Goal: Task Accomplishment & Management: Manage account settings

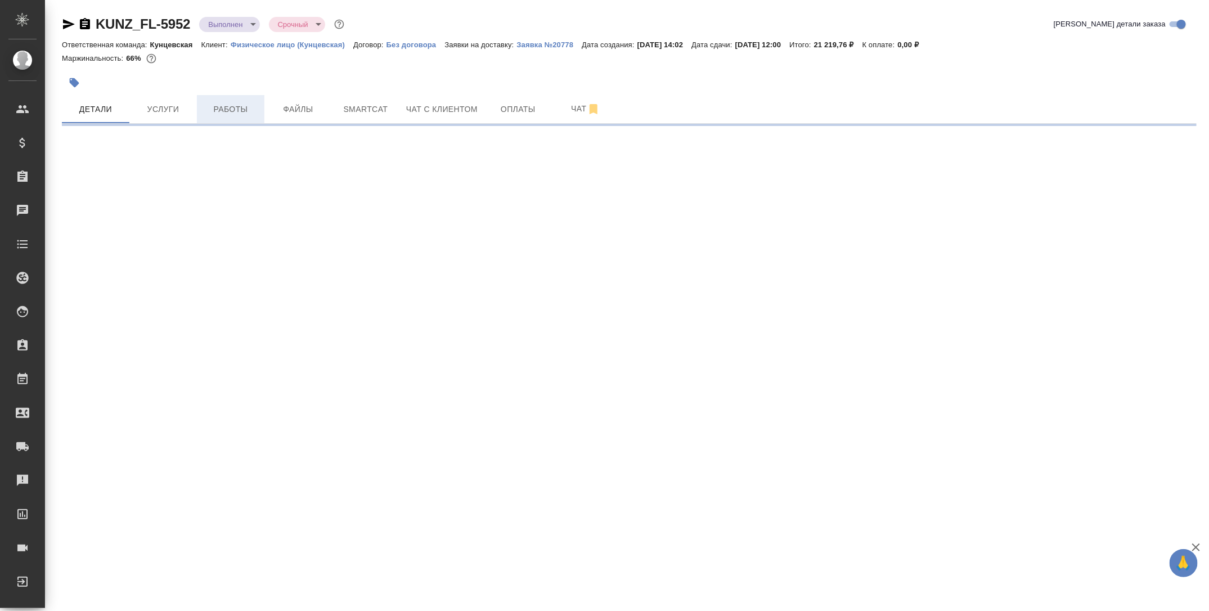
select select "RU"
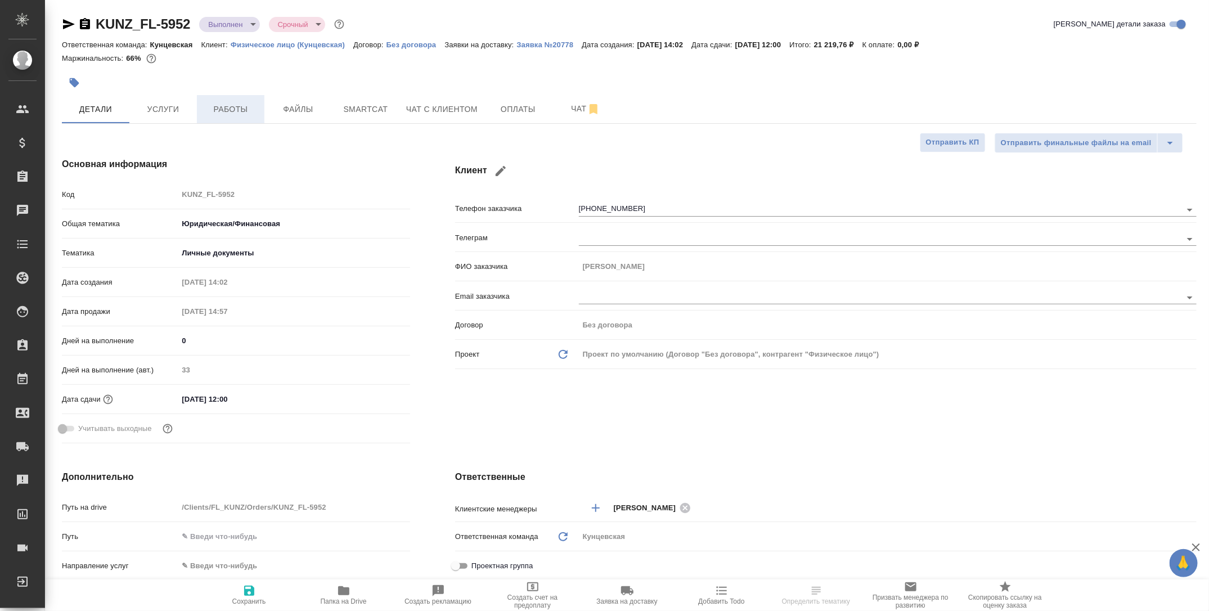
type textarea "x"
click at [232, 113] on span "Работы" at bounding box center [231, 109] width 54 height 14
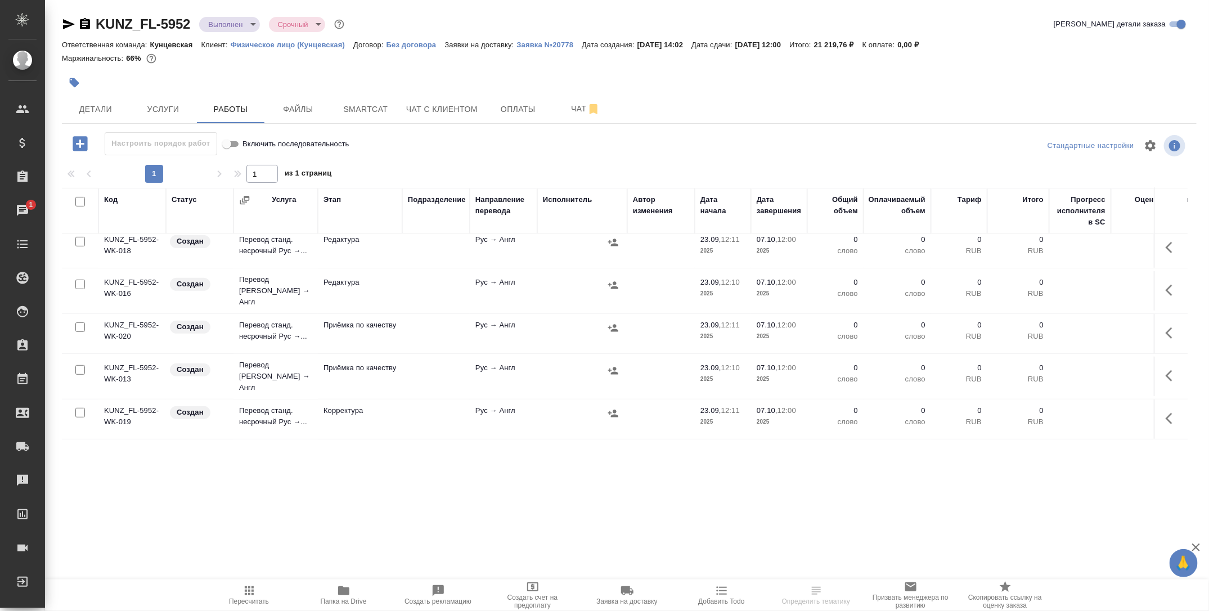
scroll to position [504, 0]
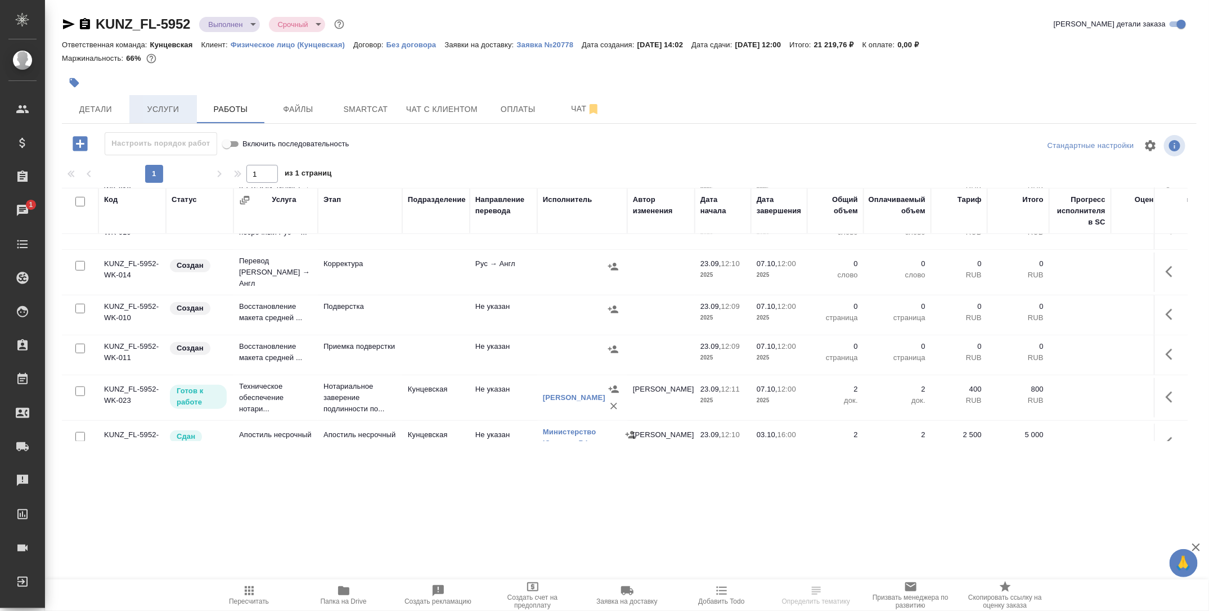
click at [169, 113] on span "Услуги" at bounding box center [163, 109] width 54 height 14
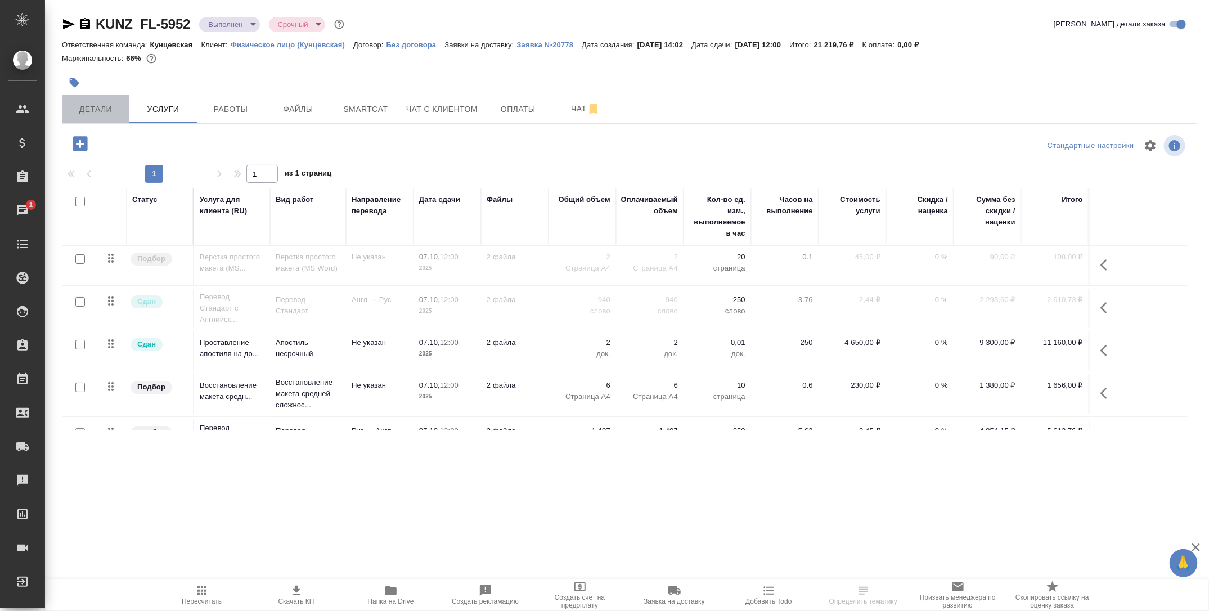
click at [97, 110] on span "Детали" at bounding box center [96, 109] width 54 height 14
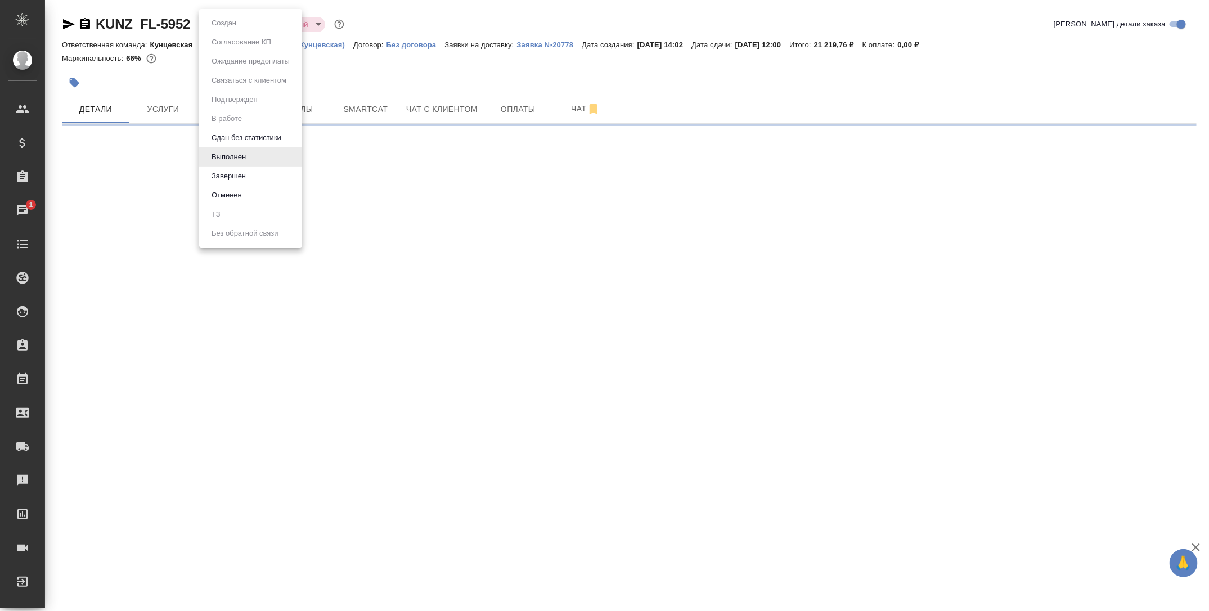
click at [219, 28] on body "🙏 .cls-1 fill:#fff; AWATERA Tarabanovskaya [PERSON_NAME] Спецификации Заказы 1 …" at bounding box center [604, 305] width 1209 height 611
click at [241, 136] on button "Сдан без статистики" at bounding box center [246, 138] width 77 height 12
select select "RU"
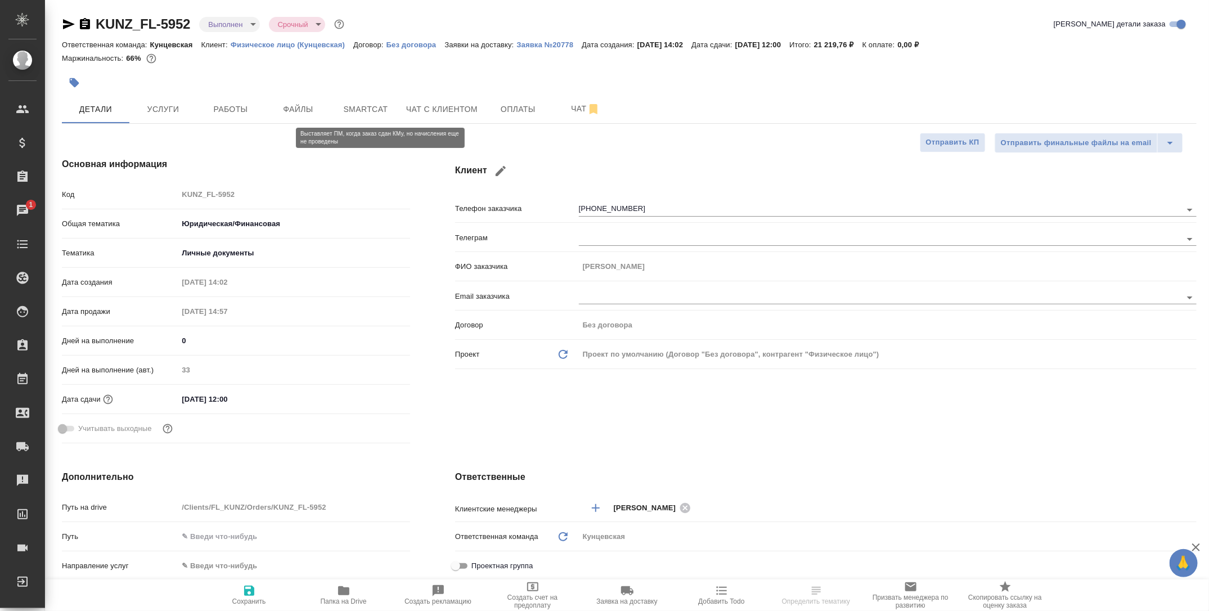
type textarea "x"
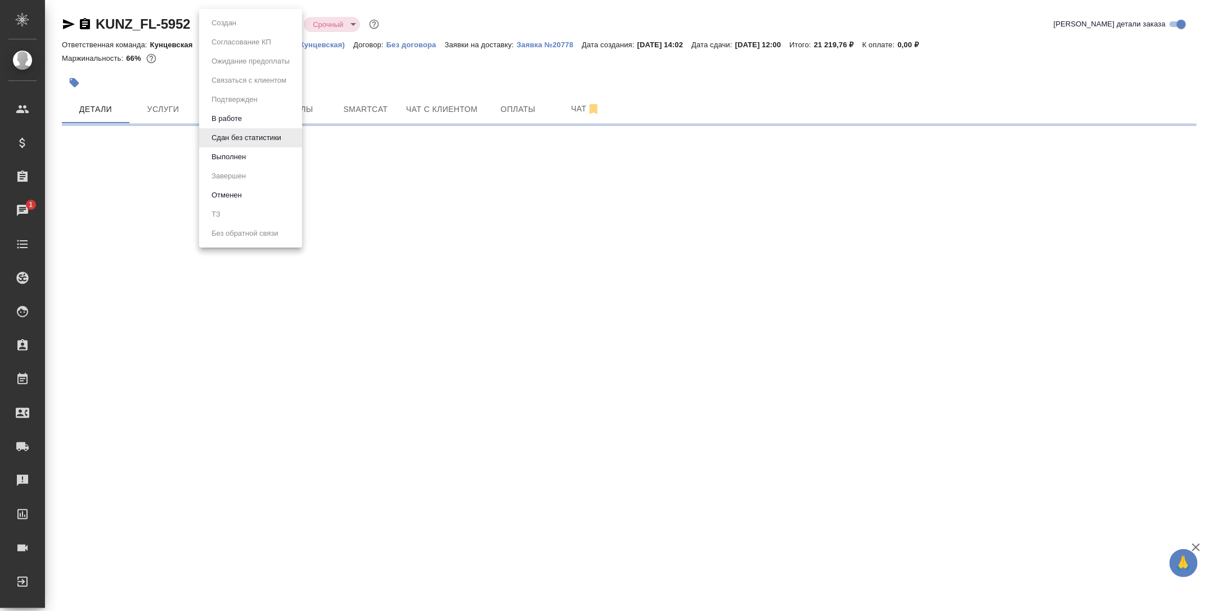
click at [225, 26] on body "🙏 .cls-1 fill:#fff; AWATERA Tarabanovskaya [PERSON_NAME] Спецификации Заказы 1 …" at bounding box center [604, 305] width 1209 height 611
click at [238, 113] on button "В работе" at bounding box center [226, 119] width 37 height 12
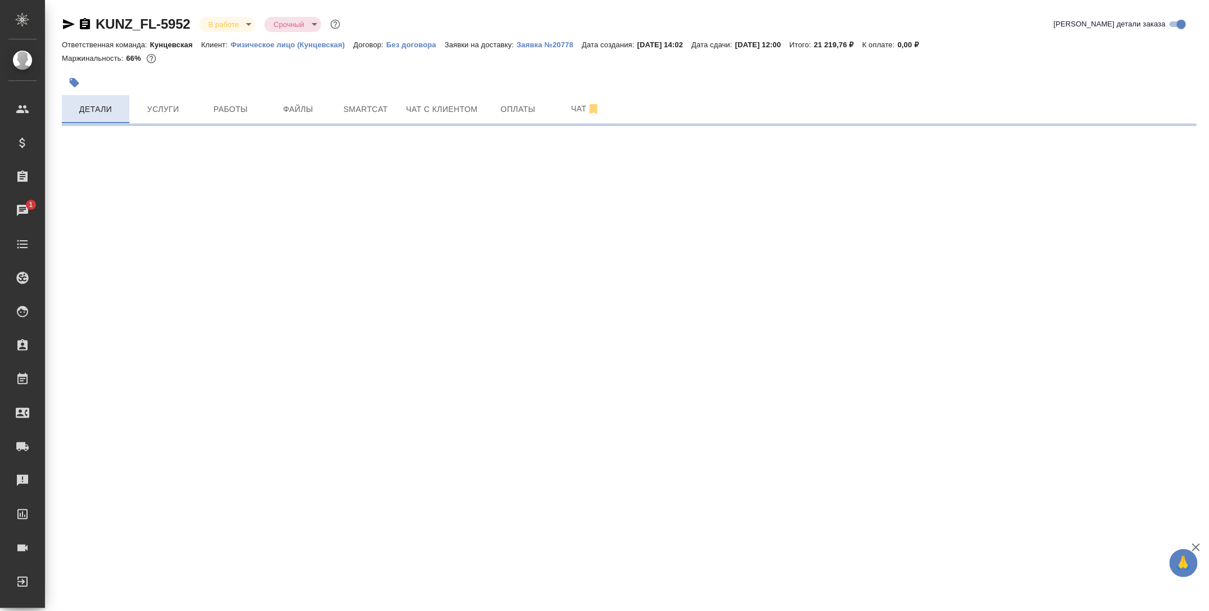
select select "RU"
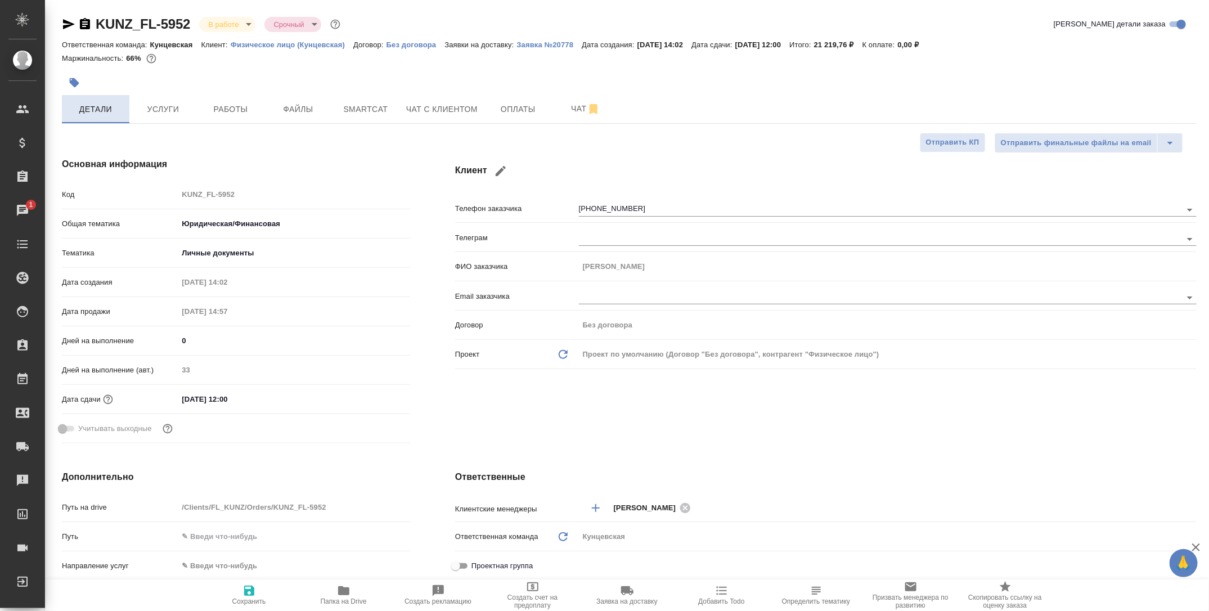
click at [96, 107] on span "Детали" at bounding box center [96, 109] width 54 height 14
type textarea "x"
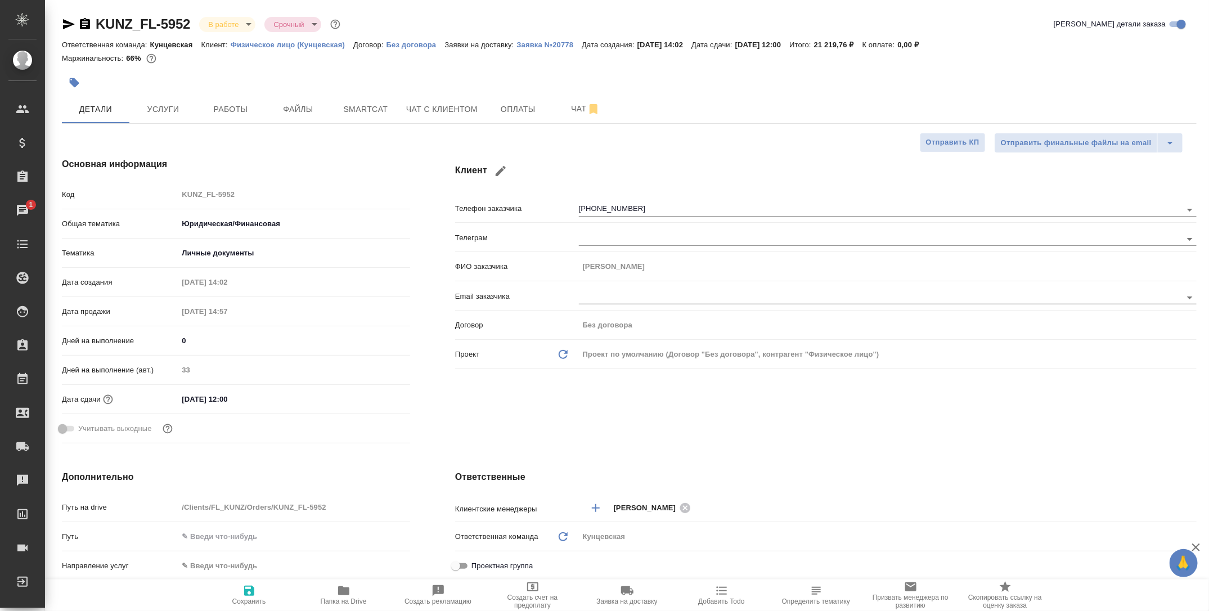
type textarea "x"
click at [361, 594] on span "Папка на Drive" at bounding box center [343, 594] width 81 height 21
type textarea "x"
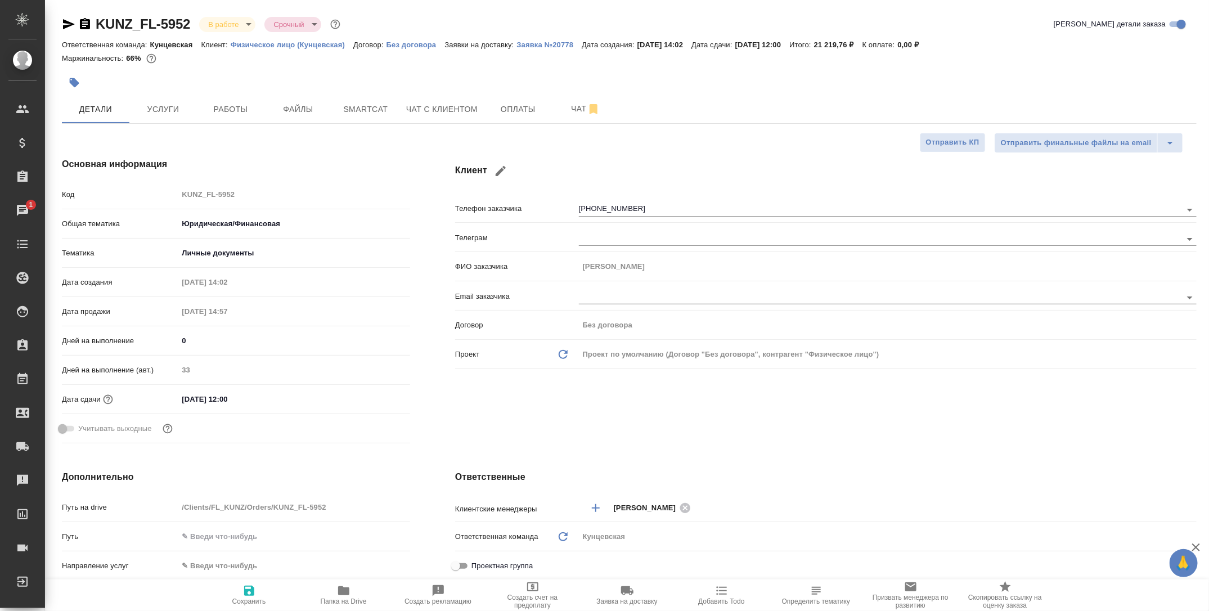
type textarea "x"
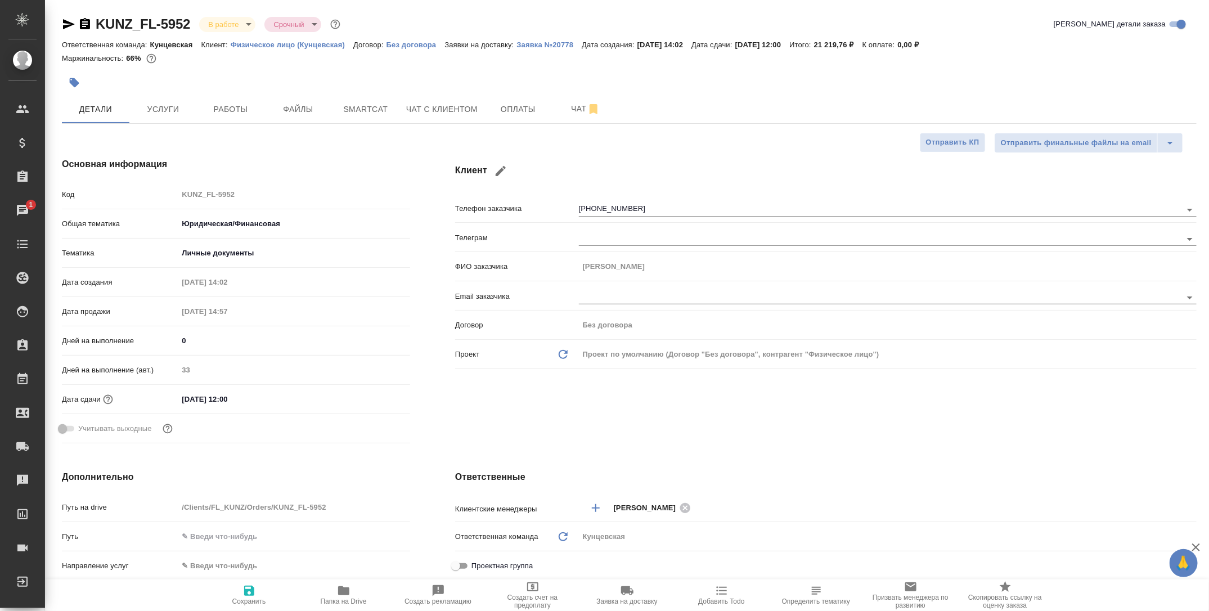
type textarea "x"
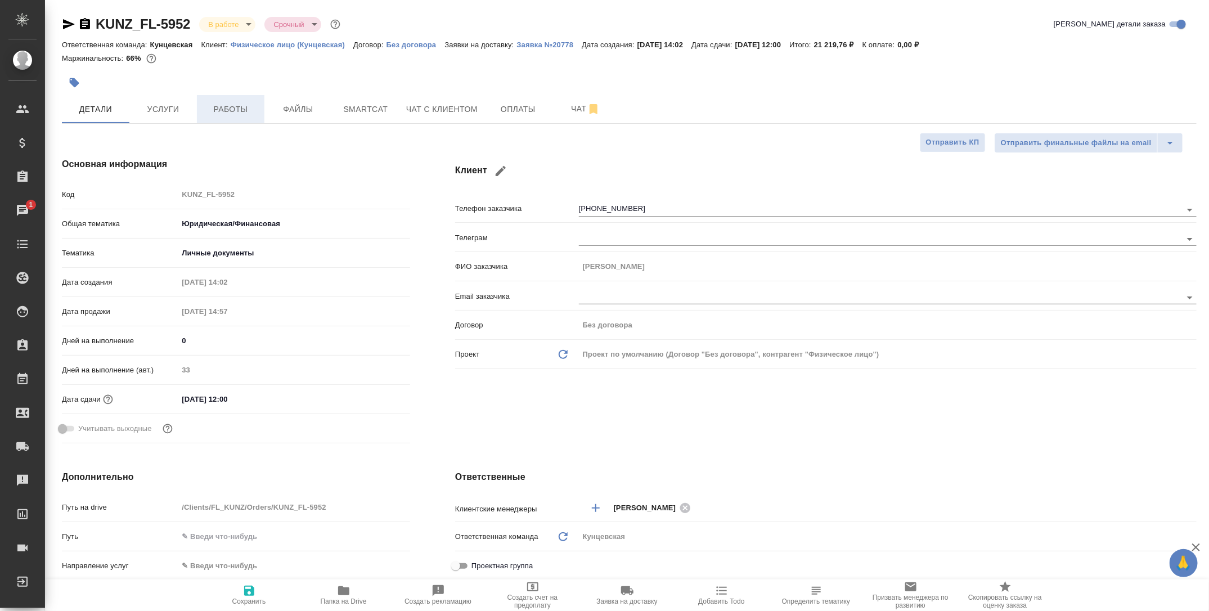
click at [236, 108] on span "Работы" at bounding box center [231, 109] width 54 height 14
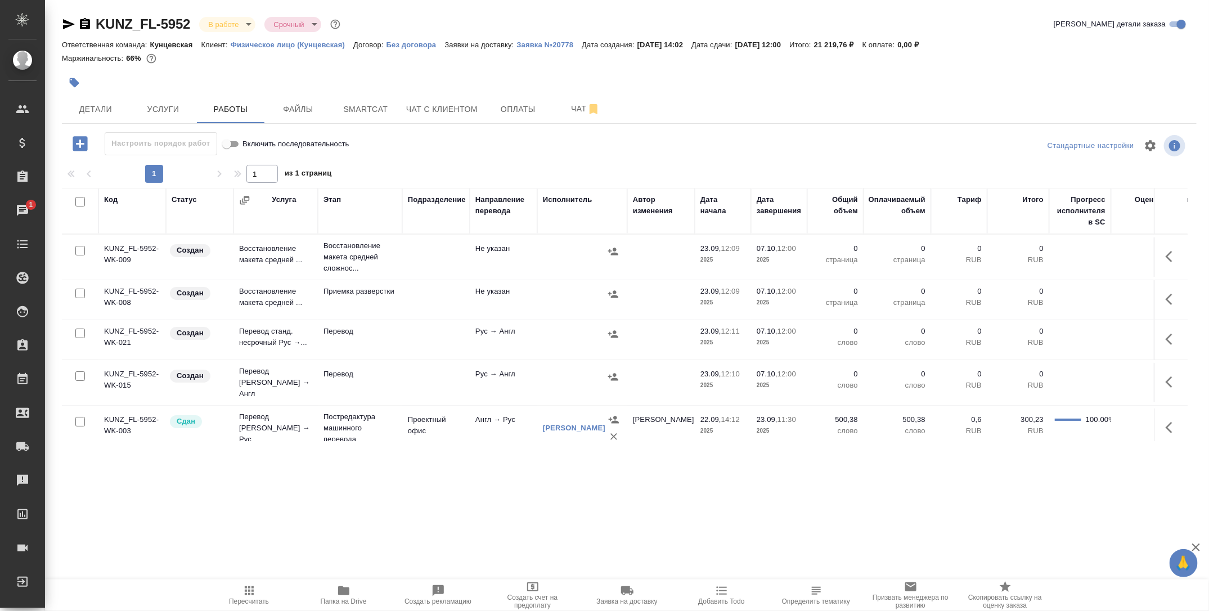
click at [371, 263] on p "Восстановление макета средней сложнос..." at bounding box center [359, 257] width 73 height 34
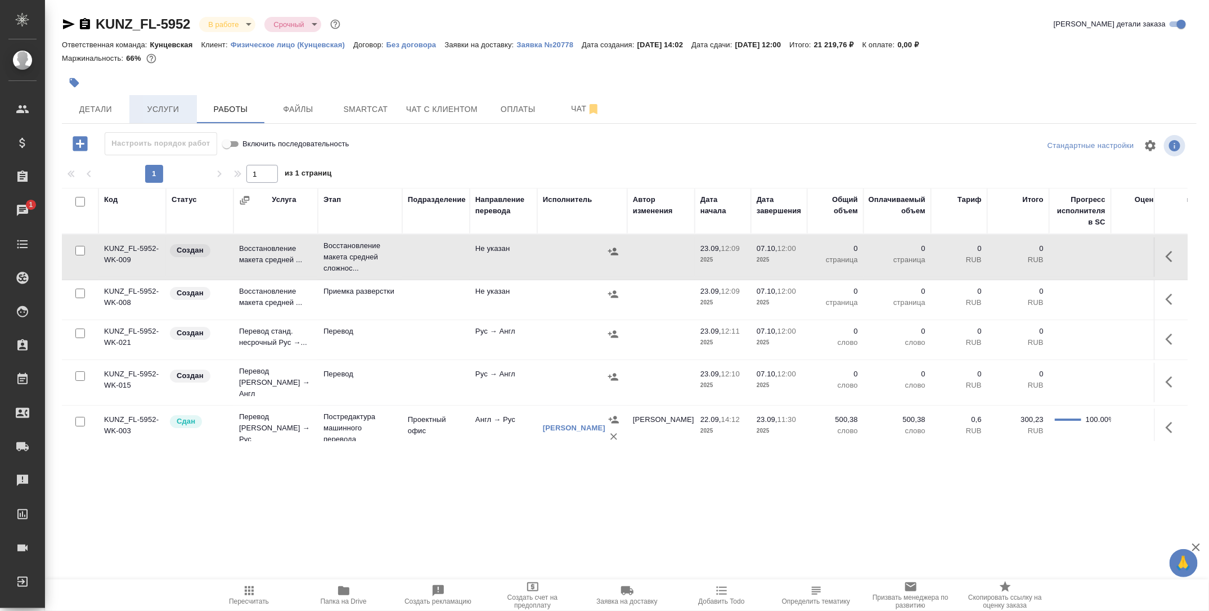
click at [177, 109] on span "Услуги" at bounding box center [163, 109] width 54 height 14
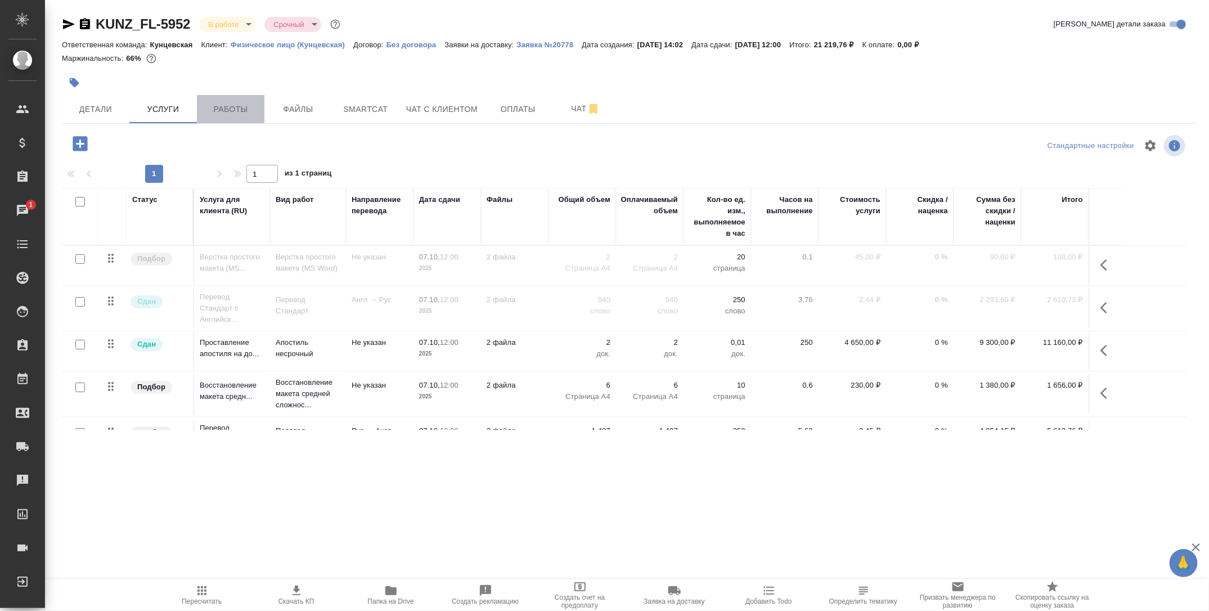
click at [234, 116] on button "Работы" at bounding box center [231, 109] width 68 height 28
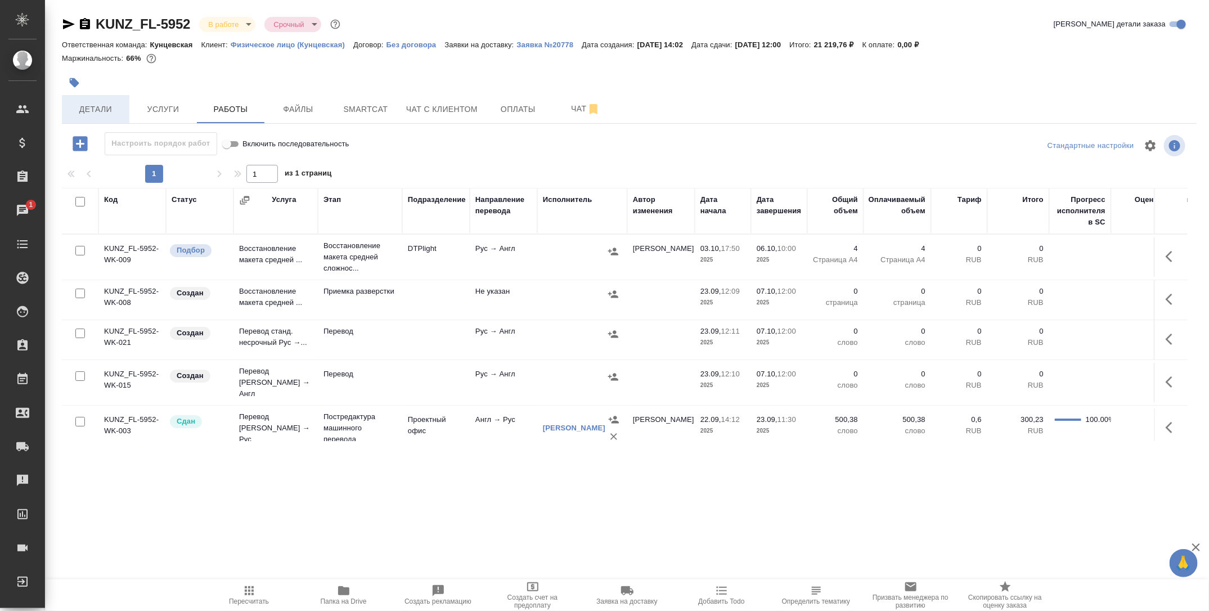
click at [104, 111] on span "Детали" at bounding box center [96, 109] width 54 height 14
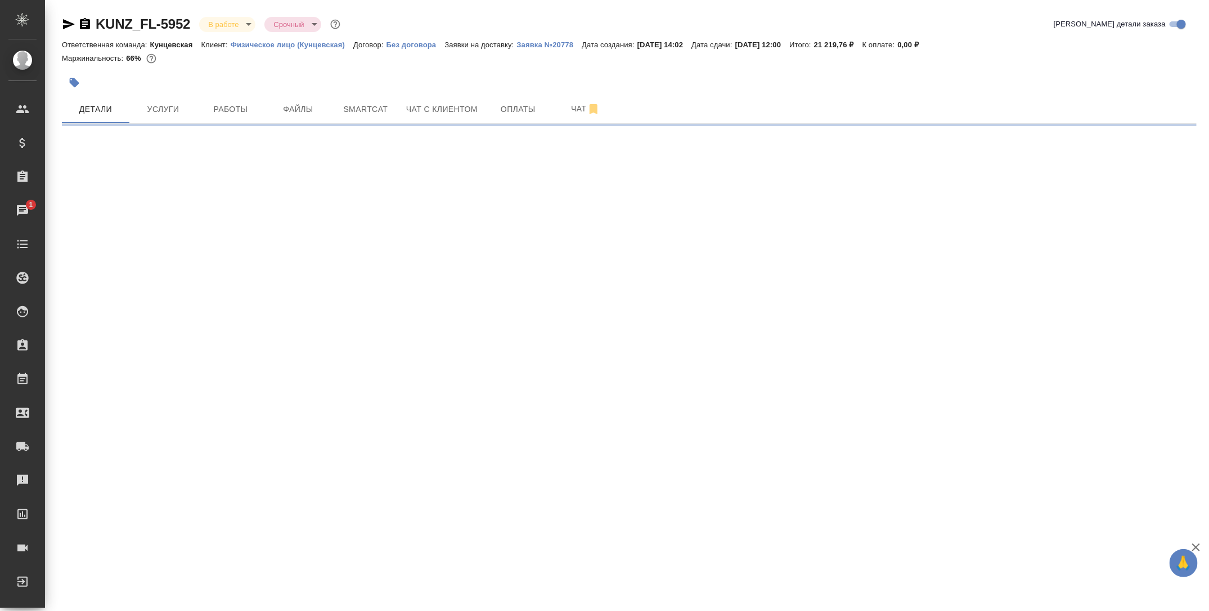
select select "RU"
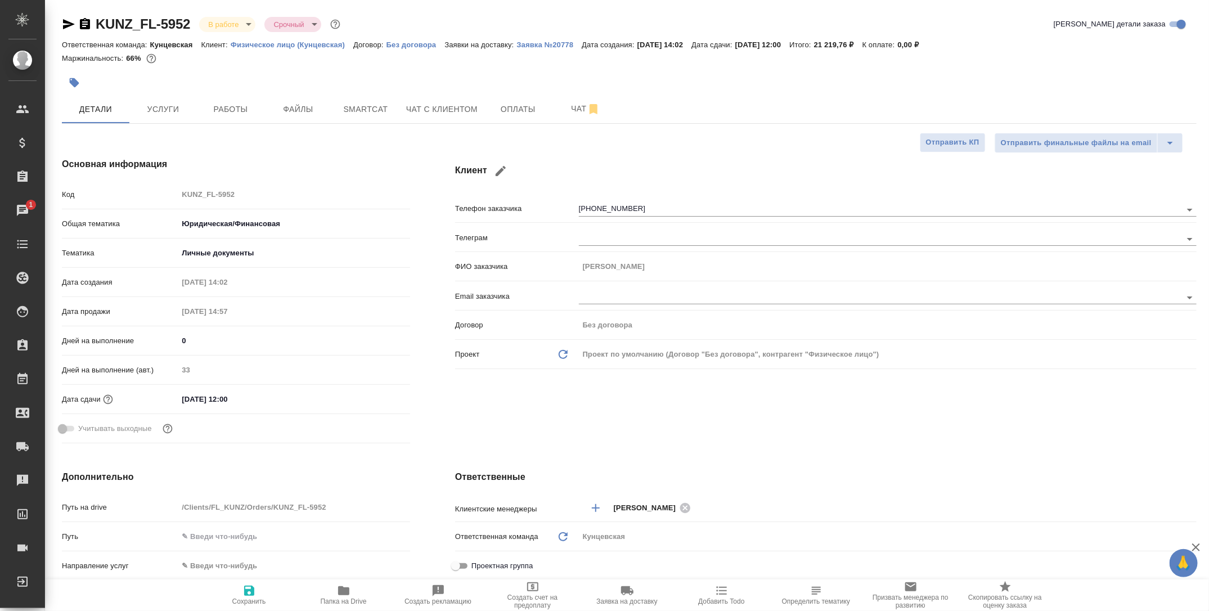
type textarea "x"
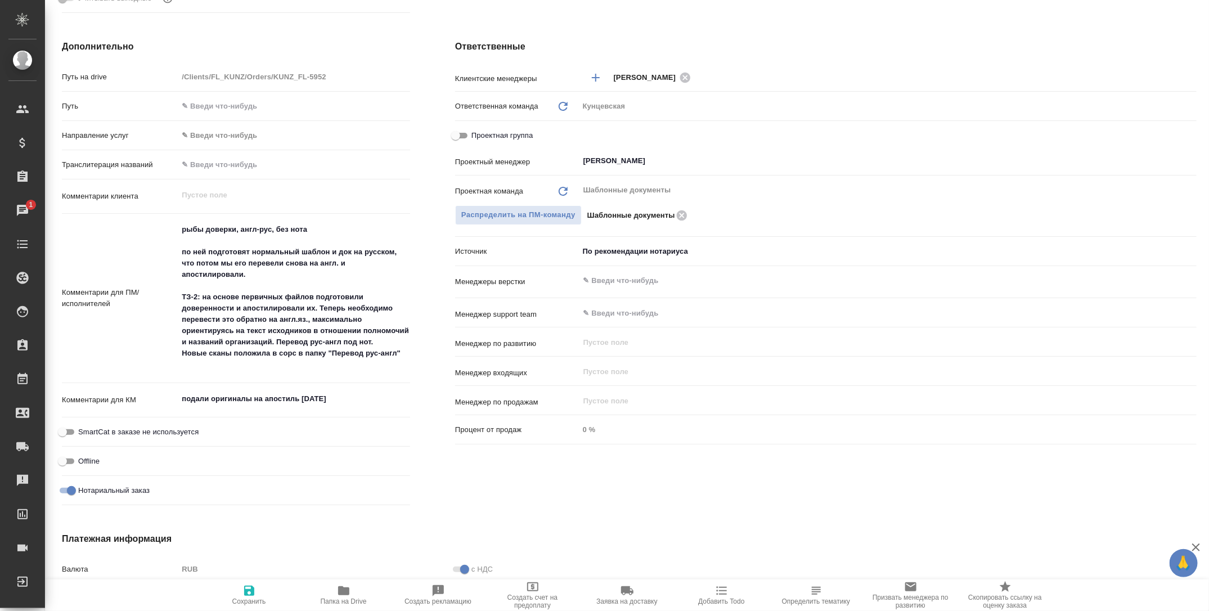
type textarea "x"
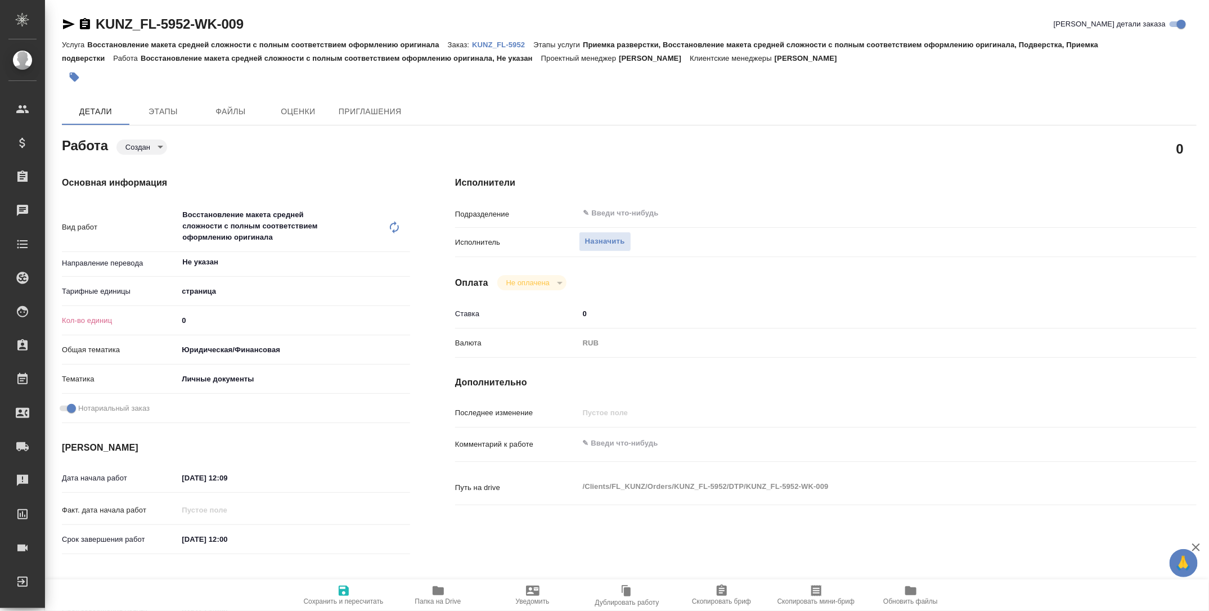
type textarea "x"
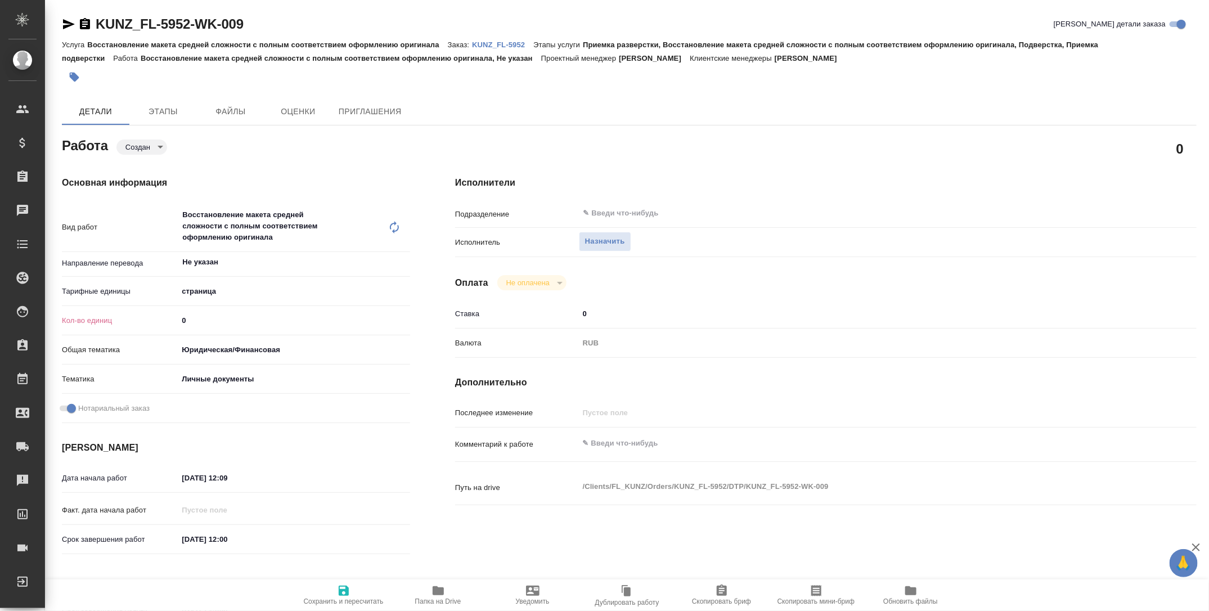
type textarea "x"
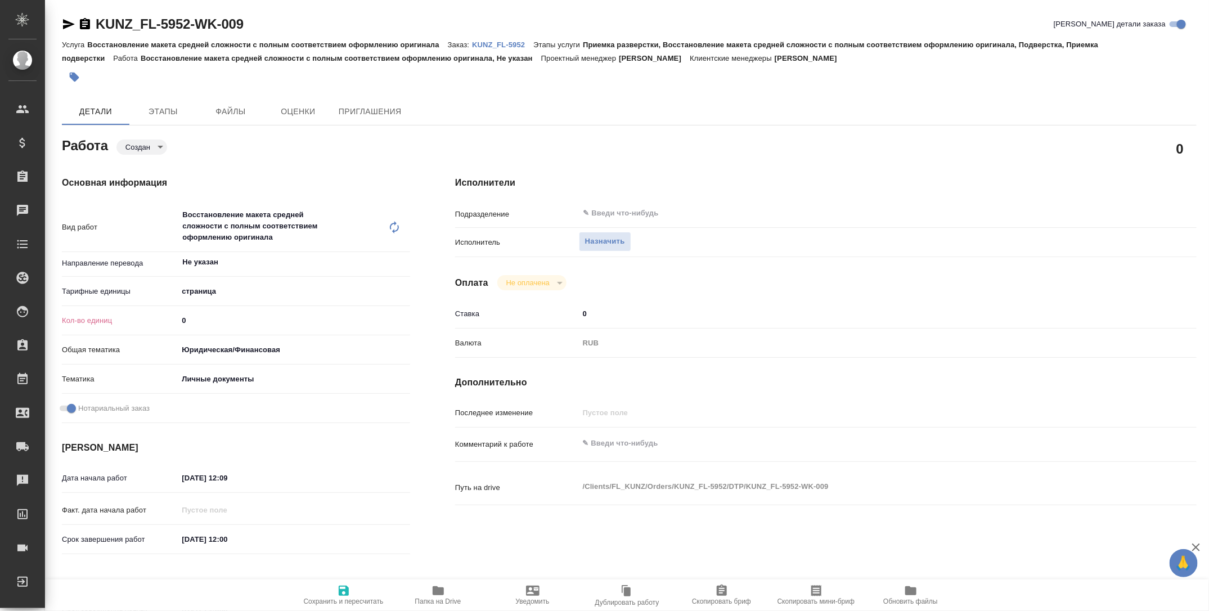
type textarea "x"
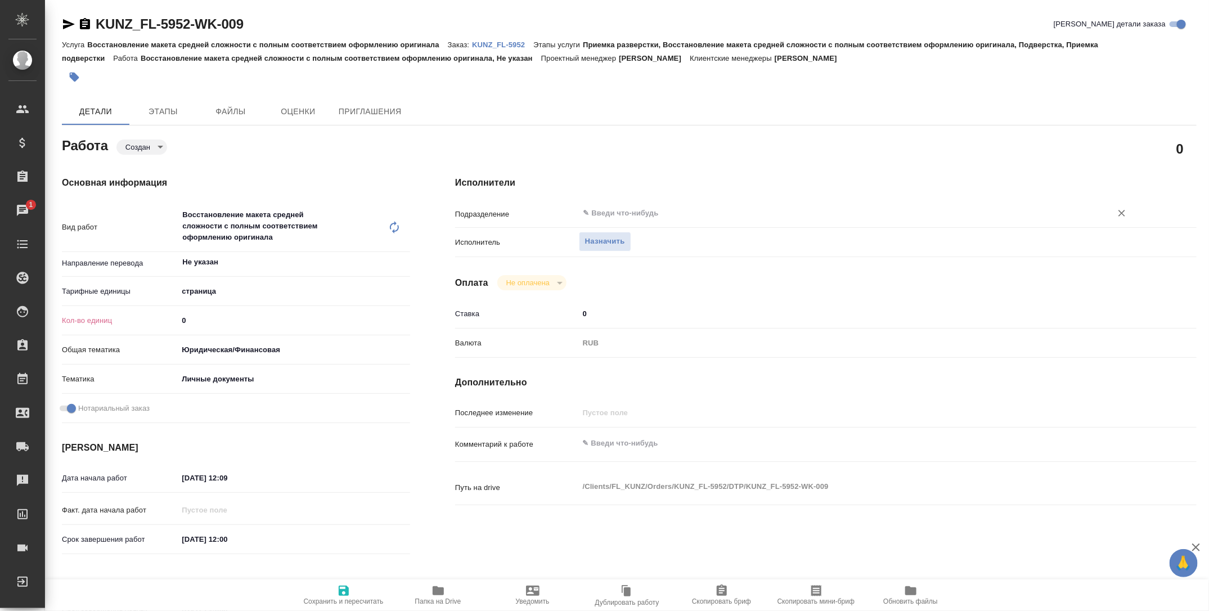
click at [599, 210] on input "text" at bounding box center [838, 213] width 512 height 14
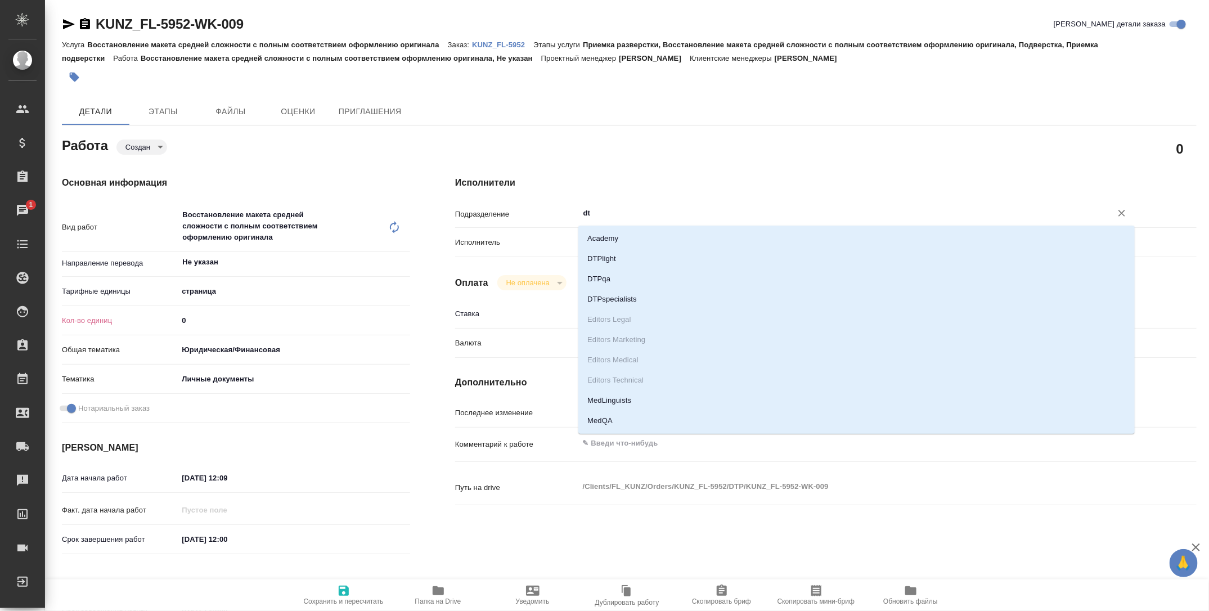
type input "dtp"
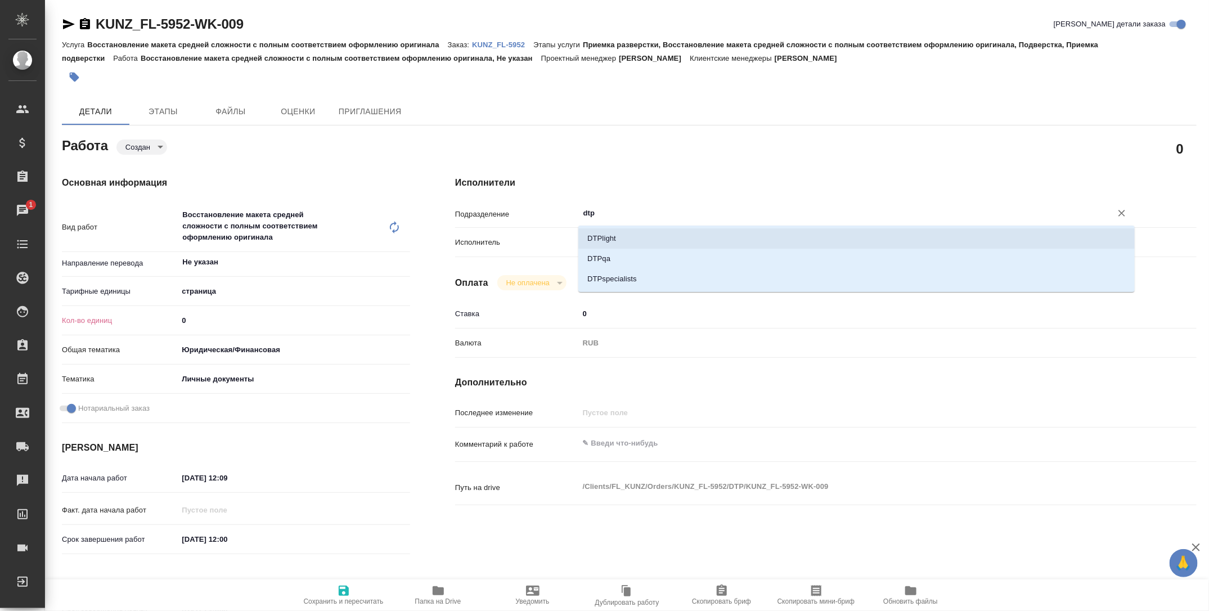
click at [631, 235] on li "DTPlight" at bounding box center [856, 238] width 556 height 20
type textarea "x"
type input "DTPlight"
type textarea "x"
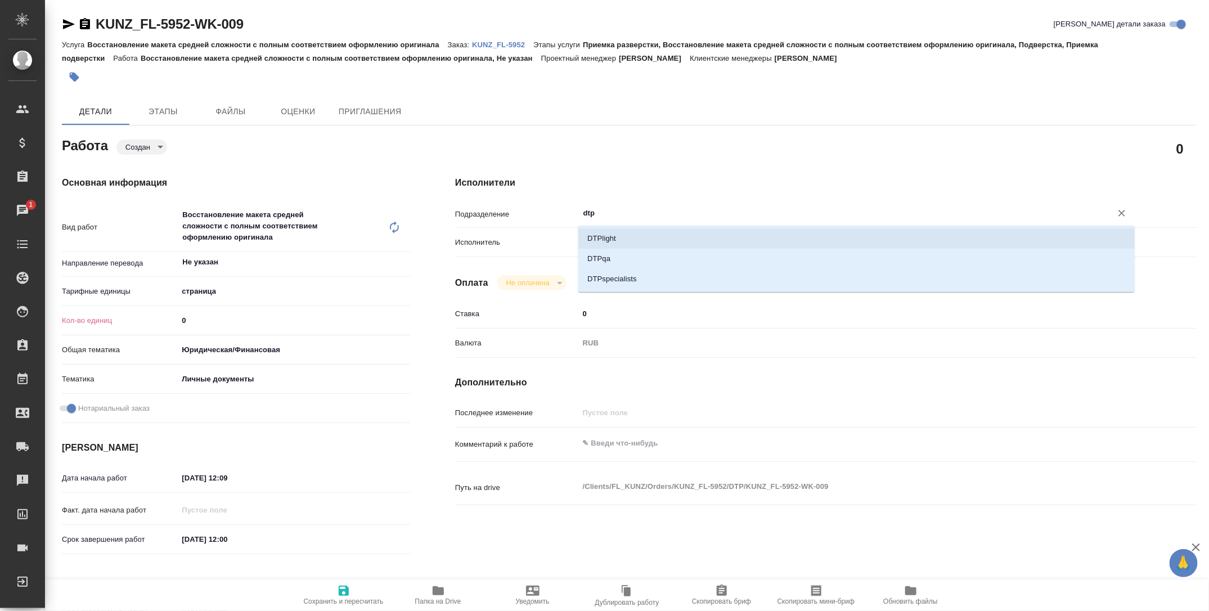
type textarea "x"
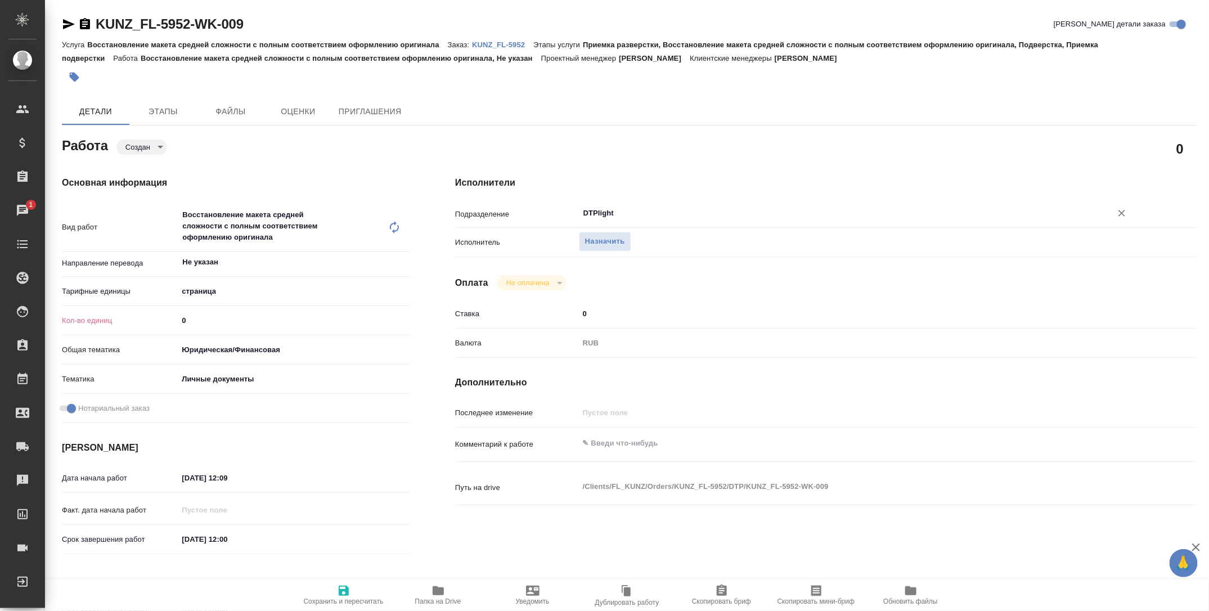
type input "DTPlight"
click at [253, 289] on body "🙏 .cls-1 fill:#fff; AWATERA Tarabanovskaya Anastasia Клиенты Спецификации Заказ…" at bounding box center [604, 305] width 1209 height 611
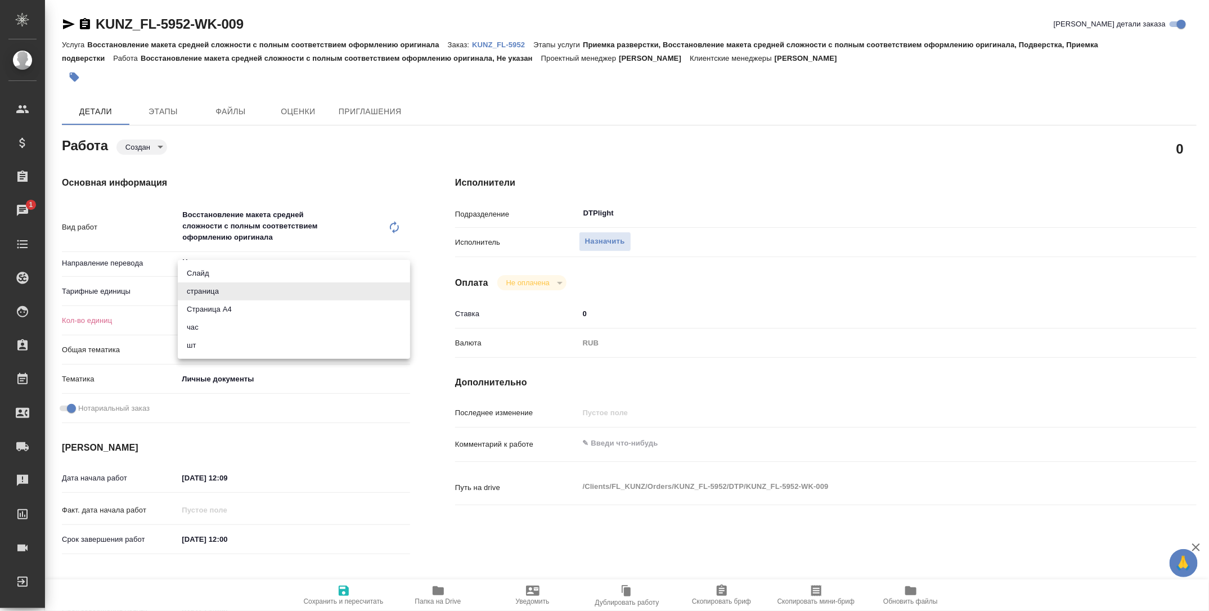
click at [261, 308] on li "Страница А4" at bounding box center [294, 309] width 232 height 18
type textarea "x"
type input "5f036ec4e16dec2d6b59c8ff"
type textarea "x"
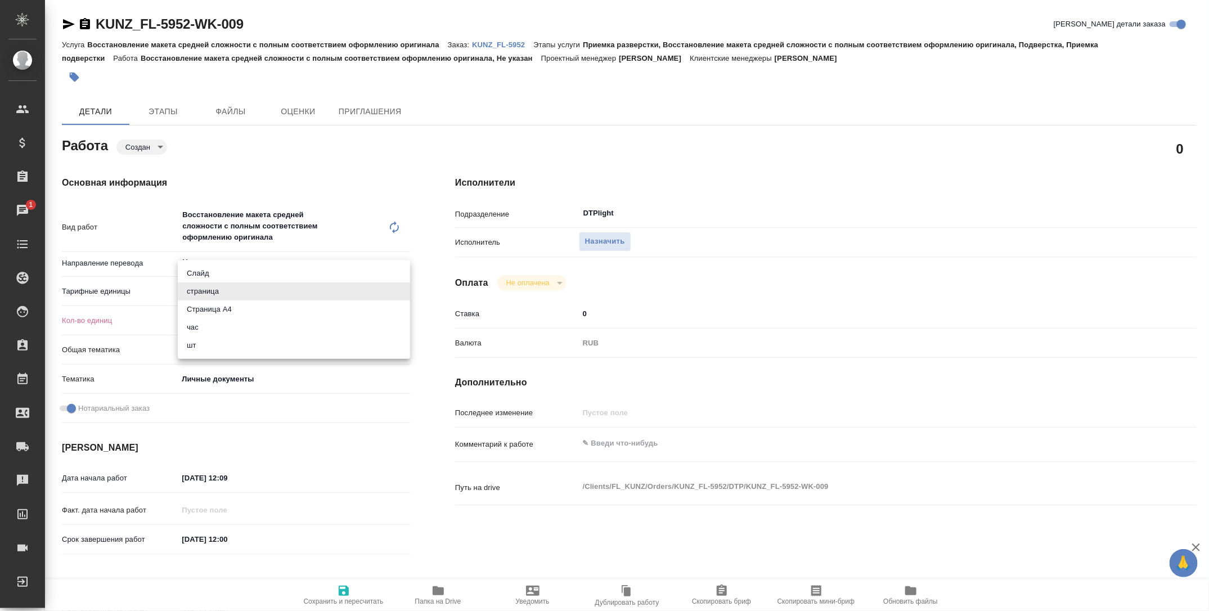
type textarea "x"
click at [219, 321] on input "0" at bounding box center [294, 320] width 232 height 16
type textarea "x"
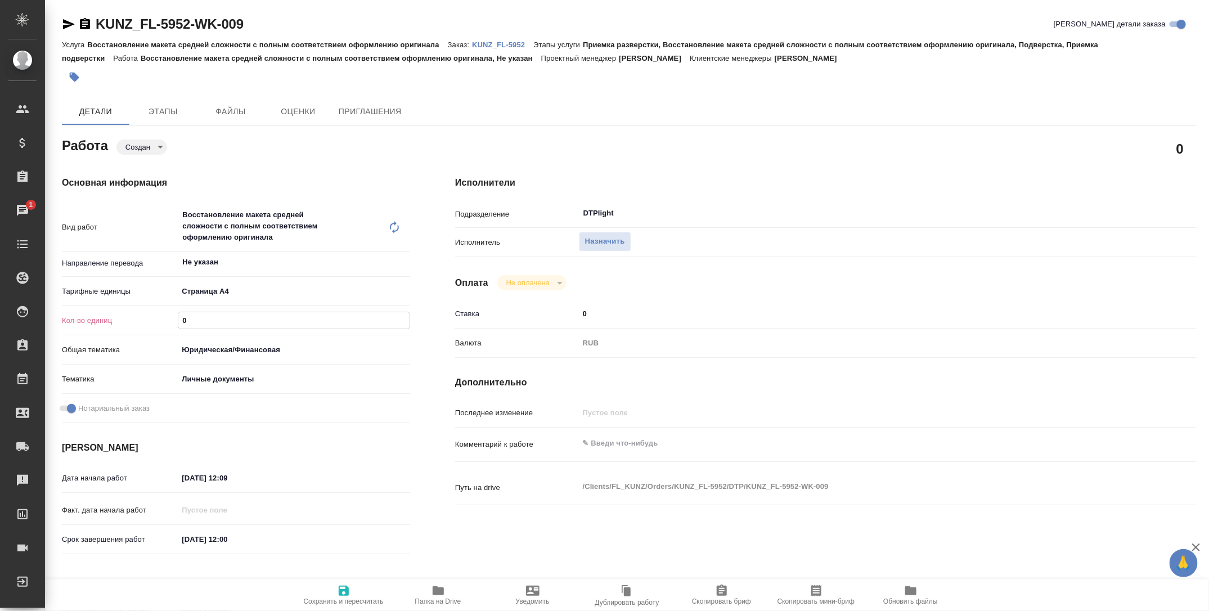
type textarea "x"
type input "5"
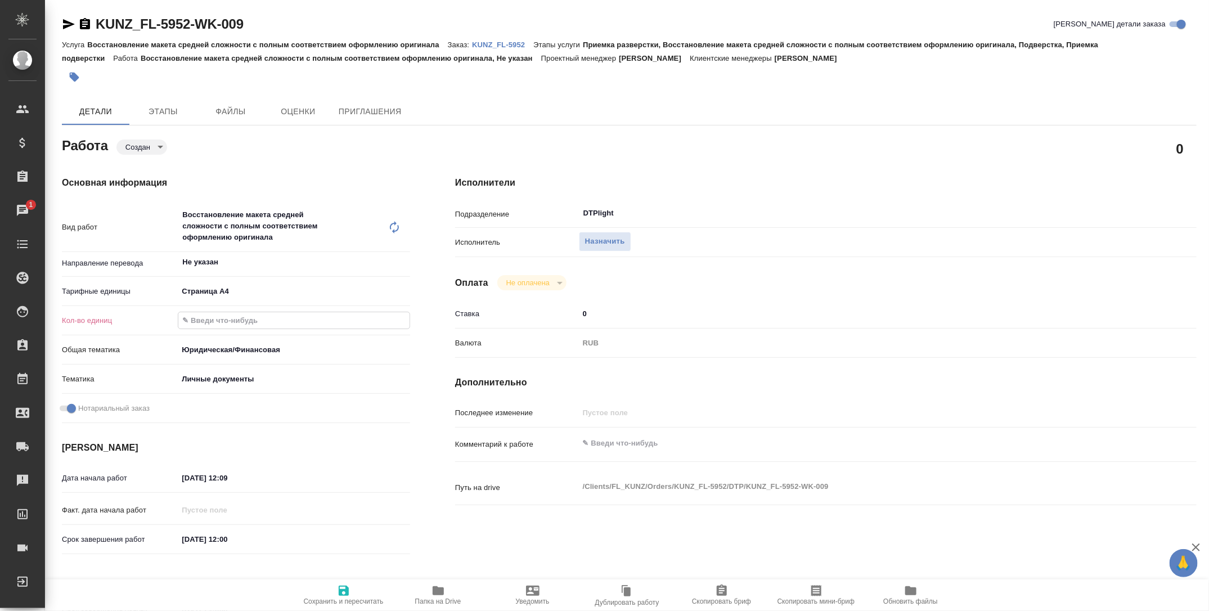
type textarea "x"
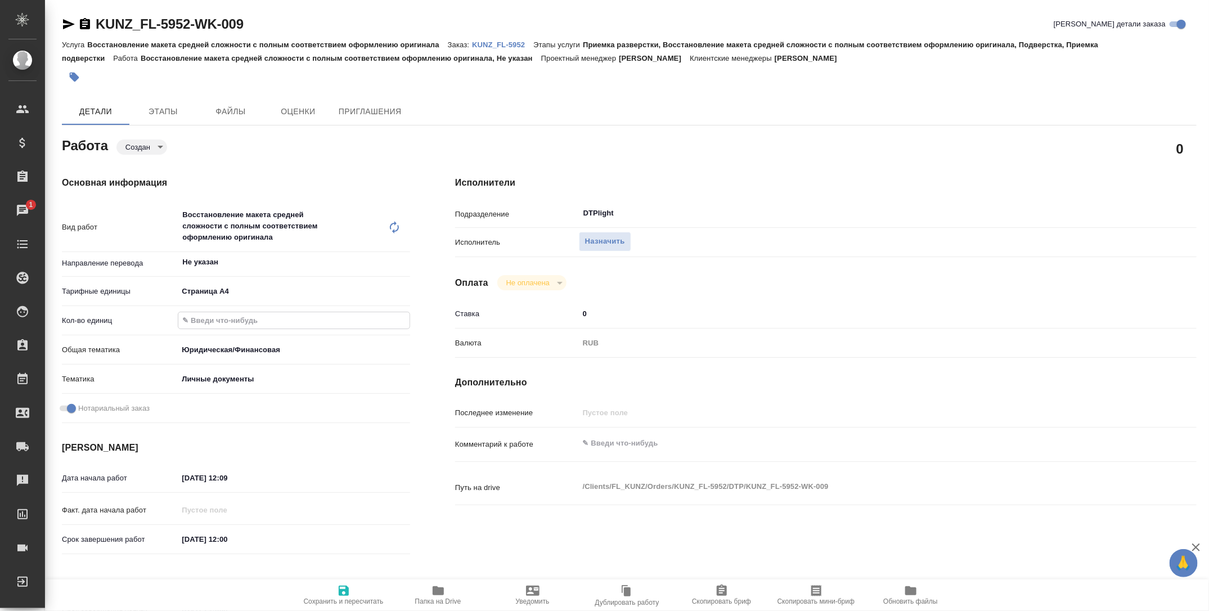
type textarea "x"
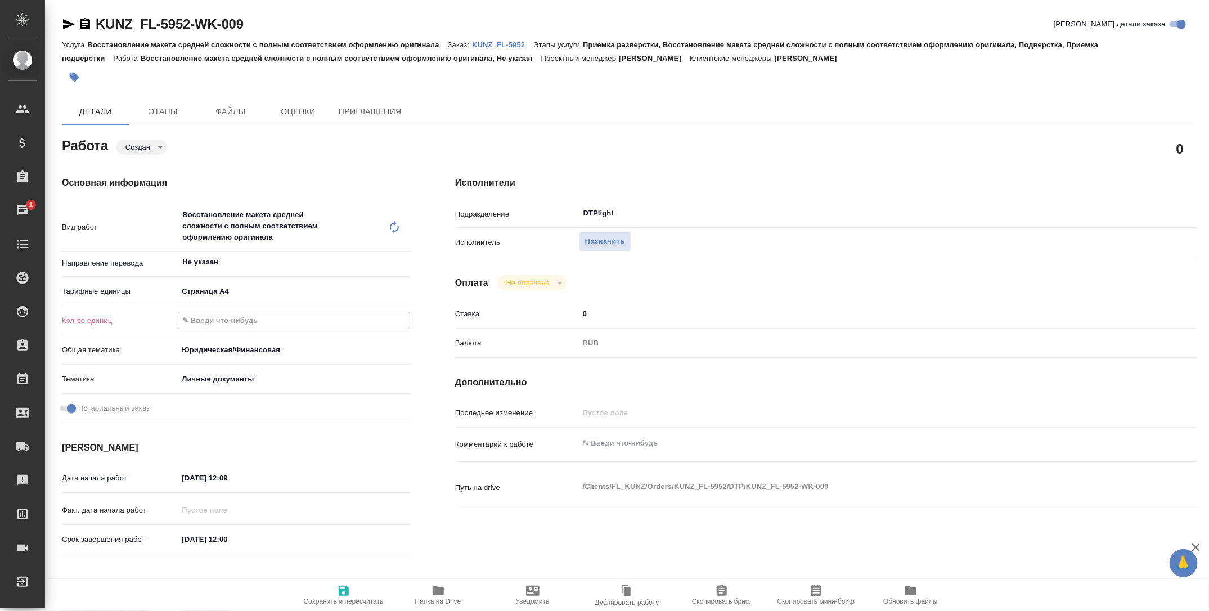
type input "4"
type textarea "x"
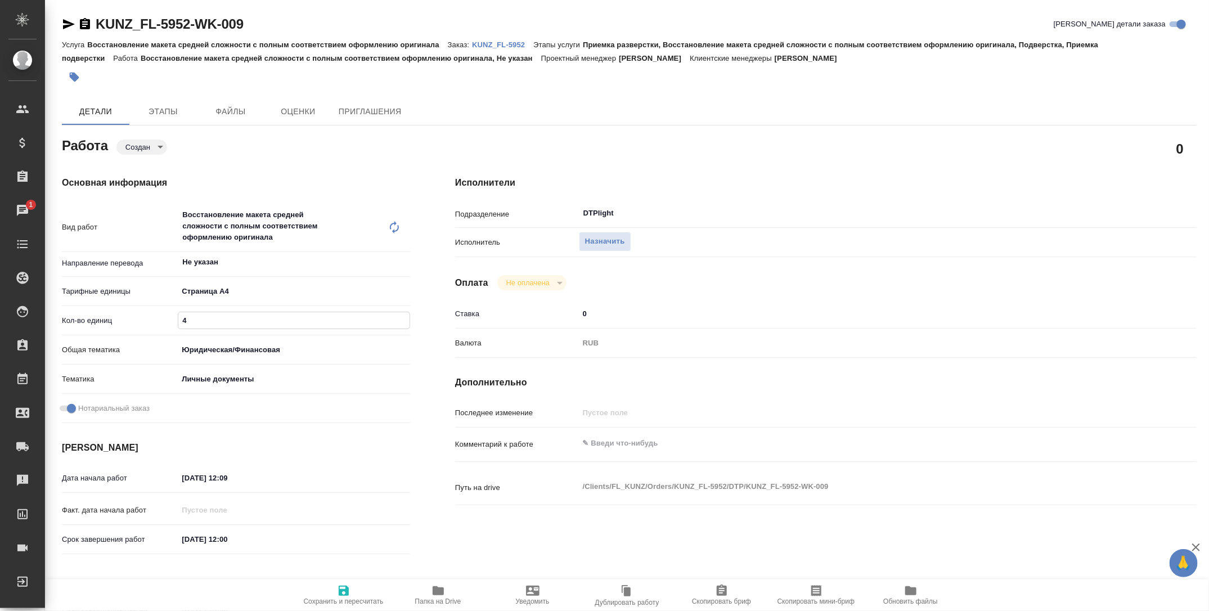
type input "4"
click at [214, 294] on body "🙏 .cls-1 fill:#fff; AWATERA Tarabanovskaya Anastasia Клиенты Спецификации Заказ…" at bounding box center [604, 305] width 1209 height 611
click at [383, 146] on div at bounding box center [604, 305] width 1209 height 611
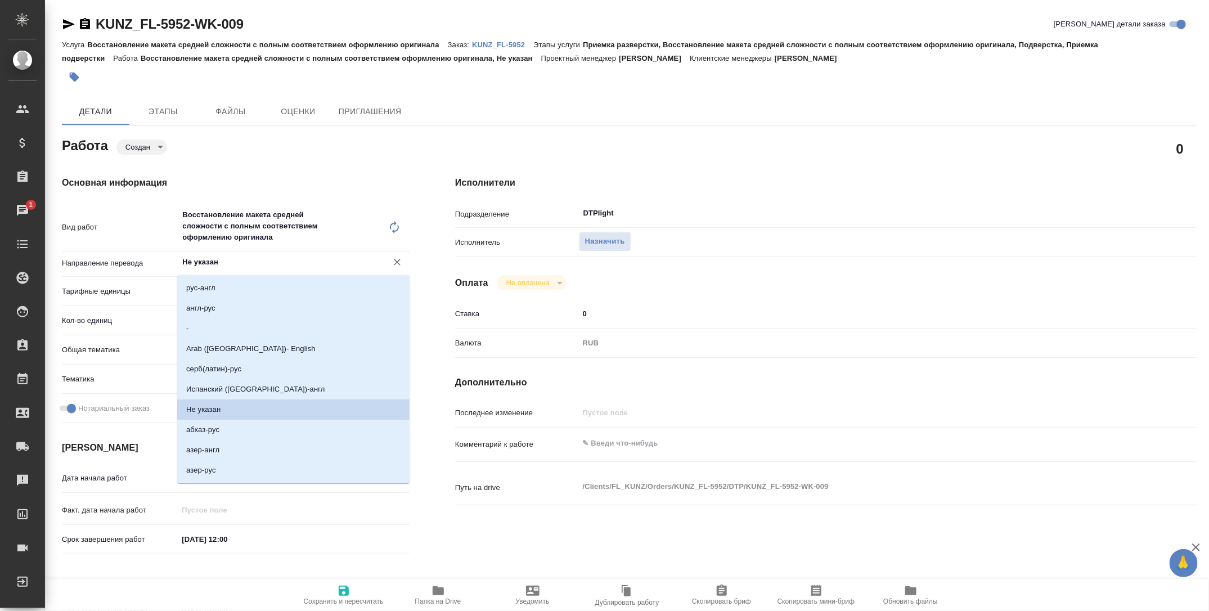
click at [230, 267] on input "Не указан" at bounding box center [275, 262] width 188 height 14
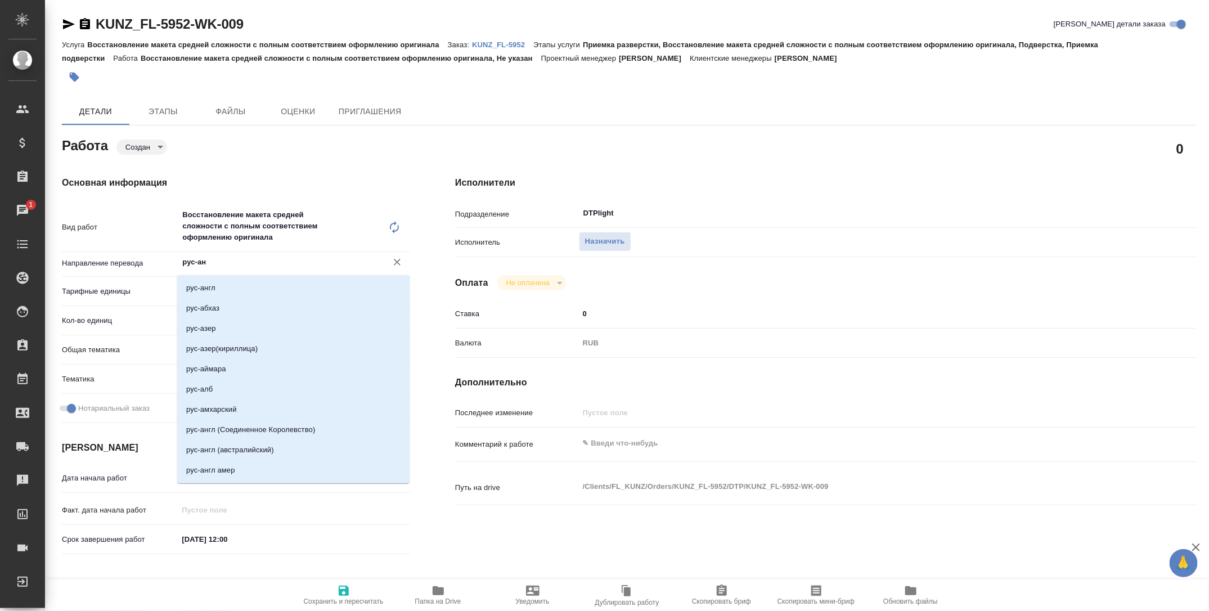
type input "рус-анг"
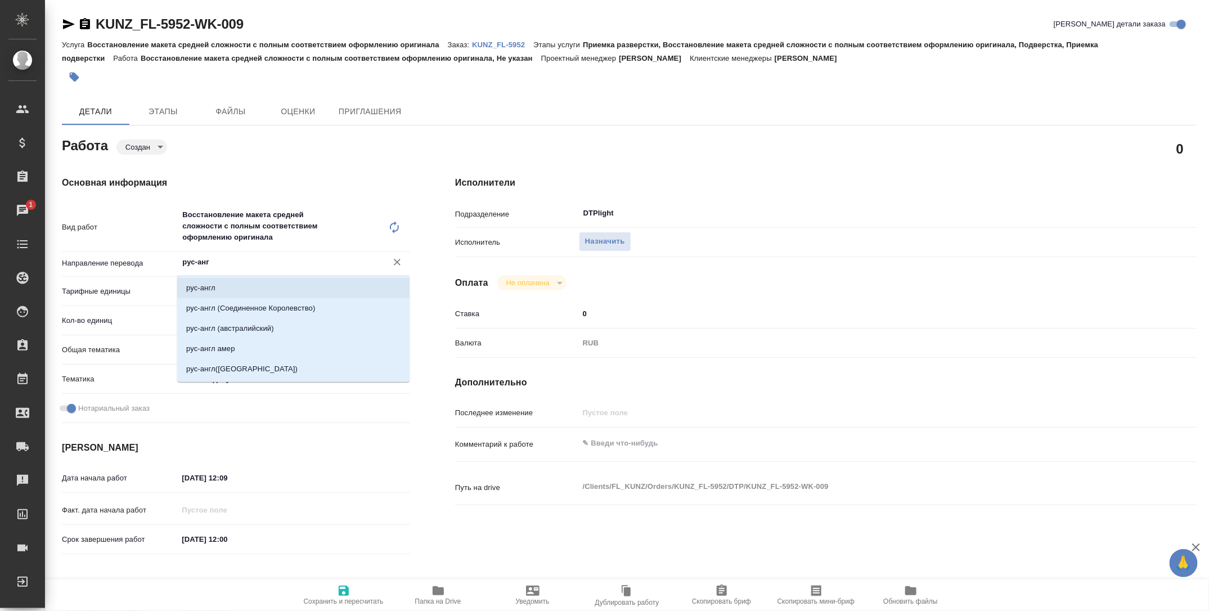
click at [250, 288] on li "рус-англ" at bounding box center [293, 288] width 232 height 20
type textarea "x"
type input "рус-англ"
type textarea "x"
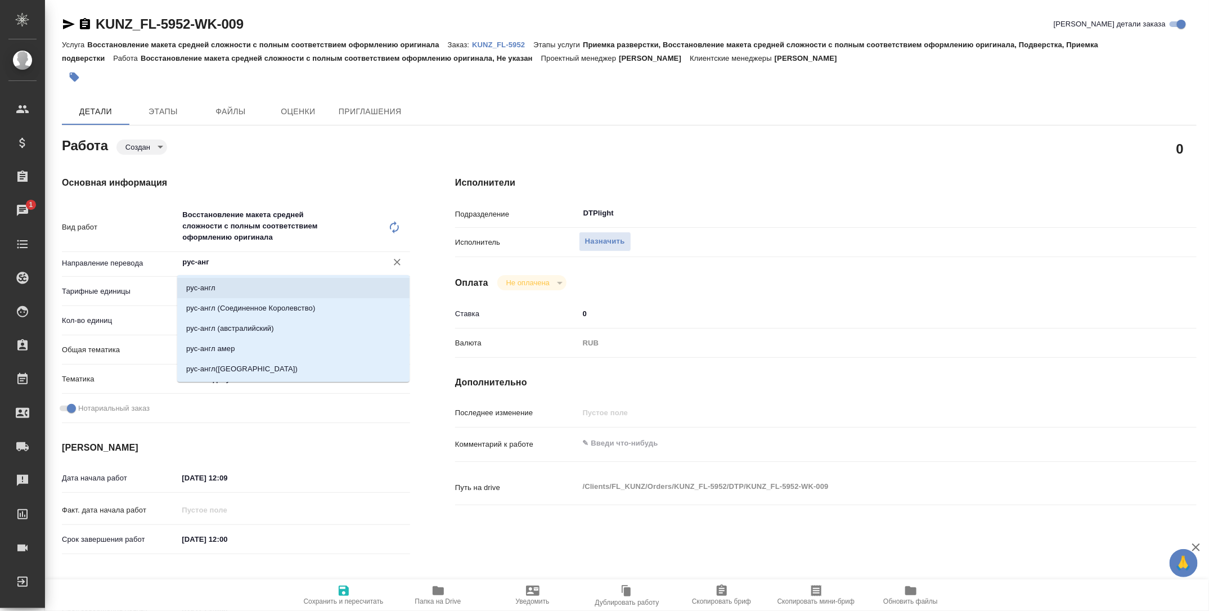
type textarea "x"
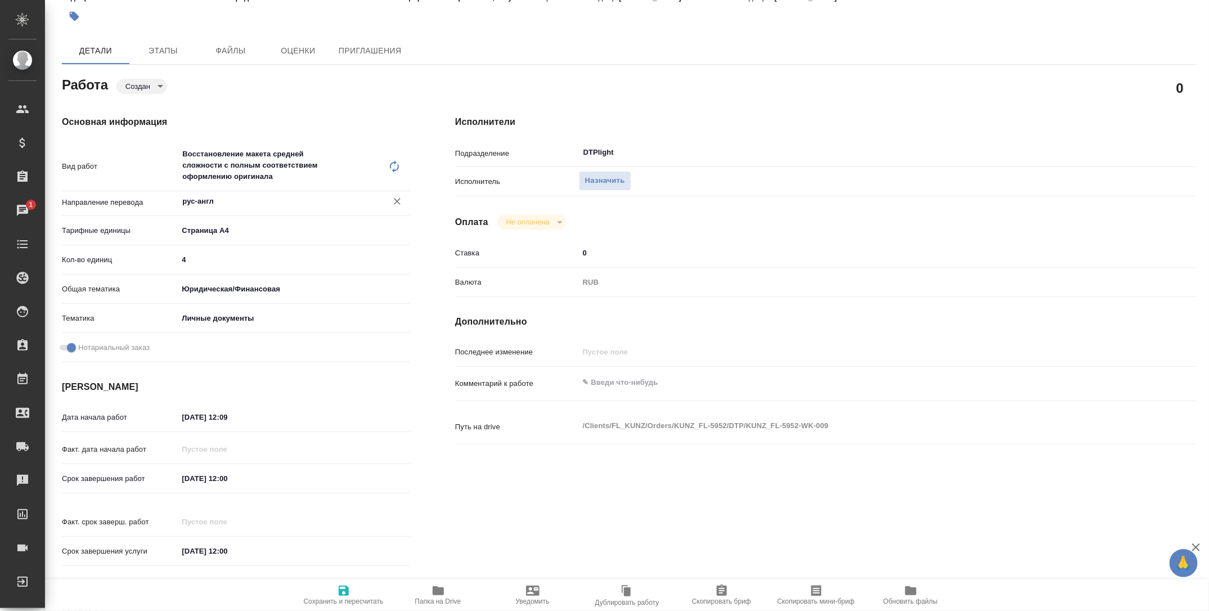
scroll to position [111, 0]
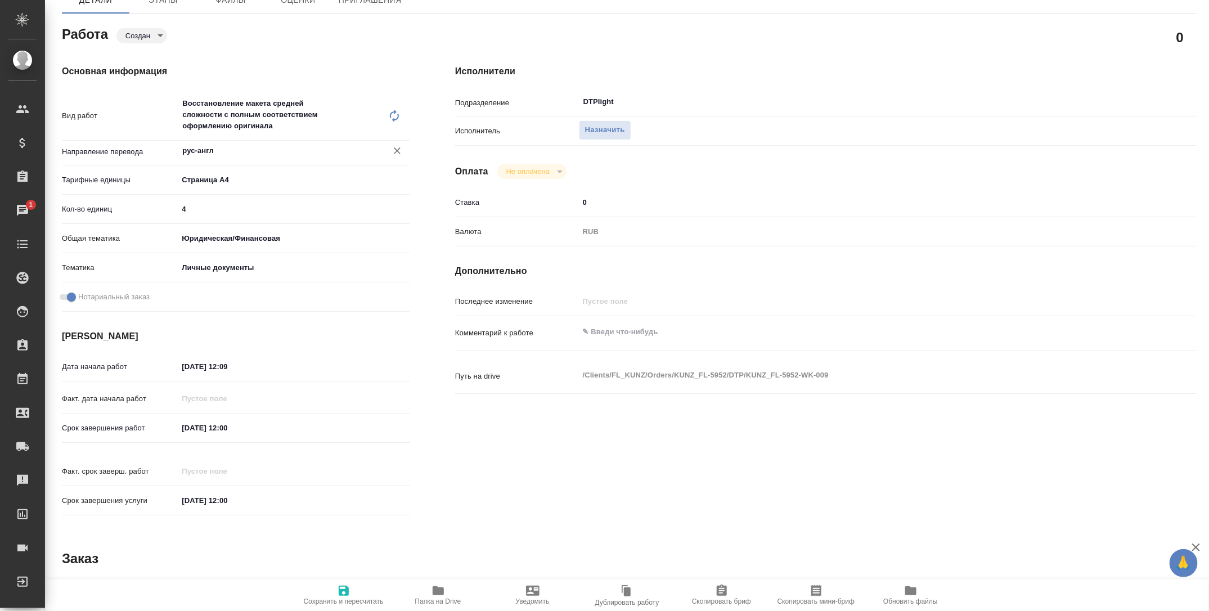
type input "рус-англ"
click at [230, 365] on input "23.09.2025 12:09" at bounding box center [227, 366] width 98 height 16
type textarea "x"
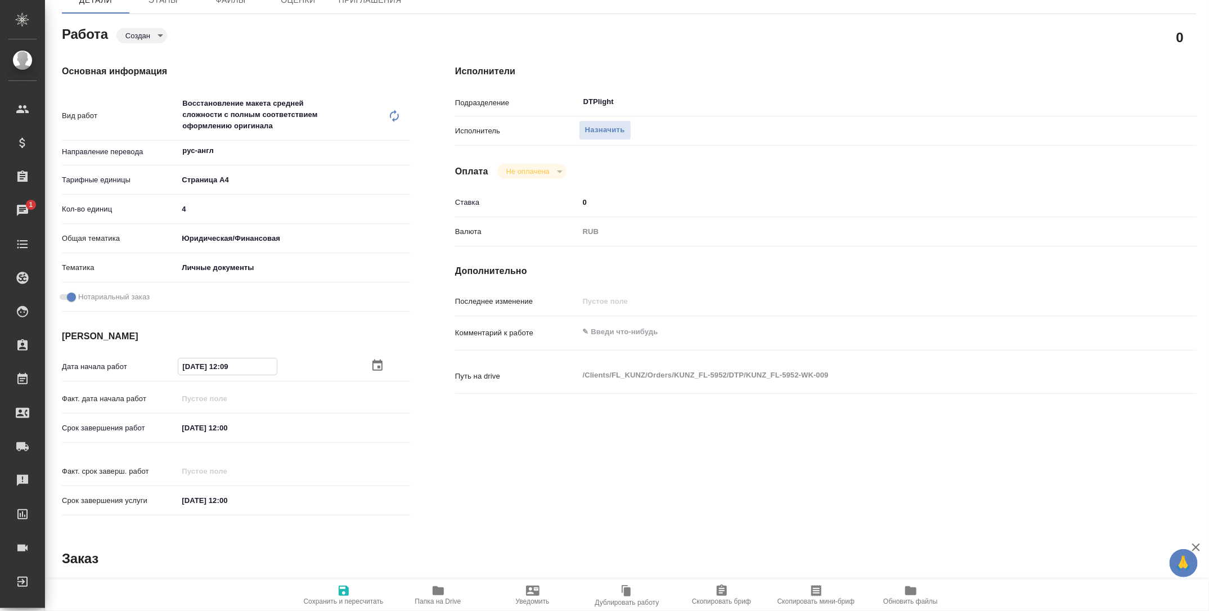
type input "0_.__.____ __:__"
type textarea "x"
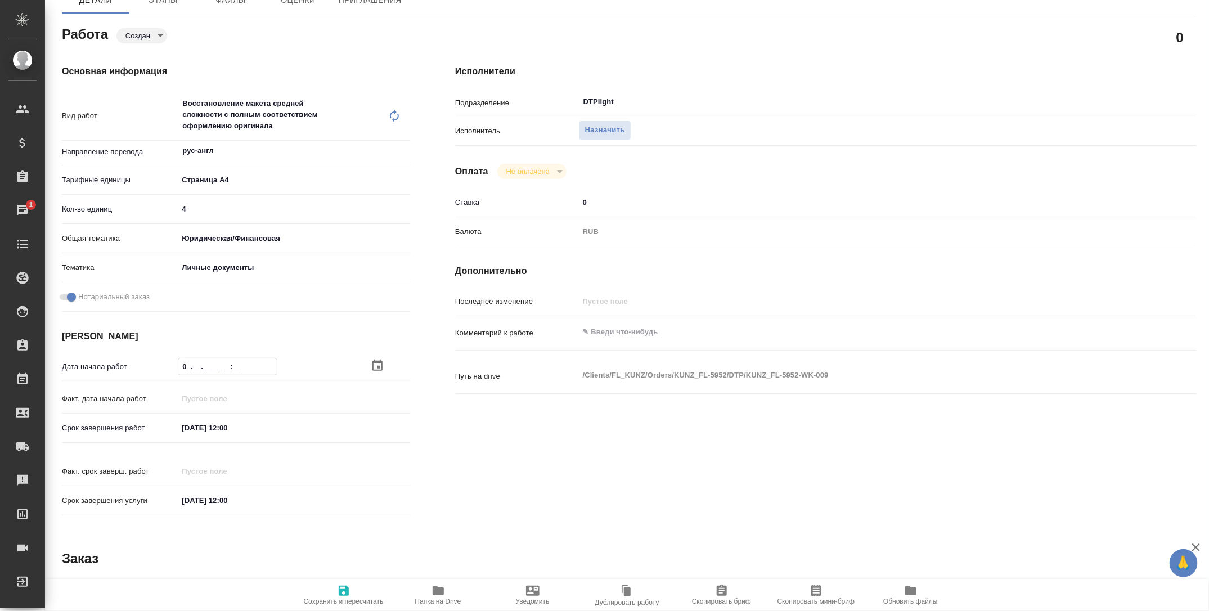
type textarea "x"
type input "03.__.____ __:__"
type textarea "x"
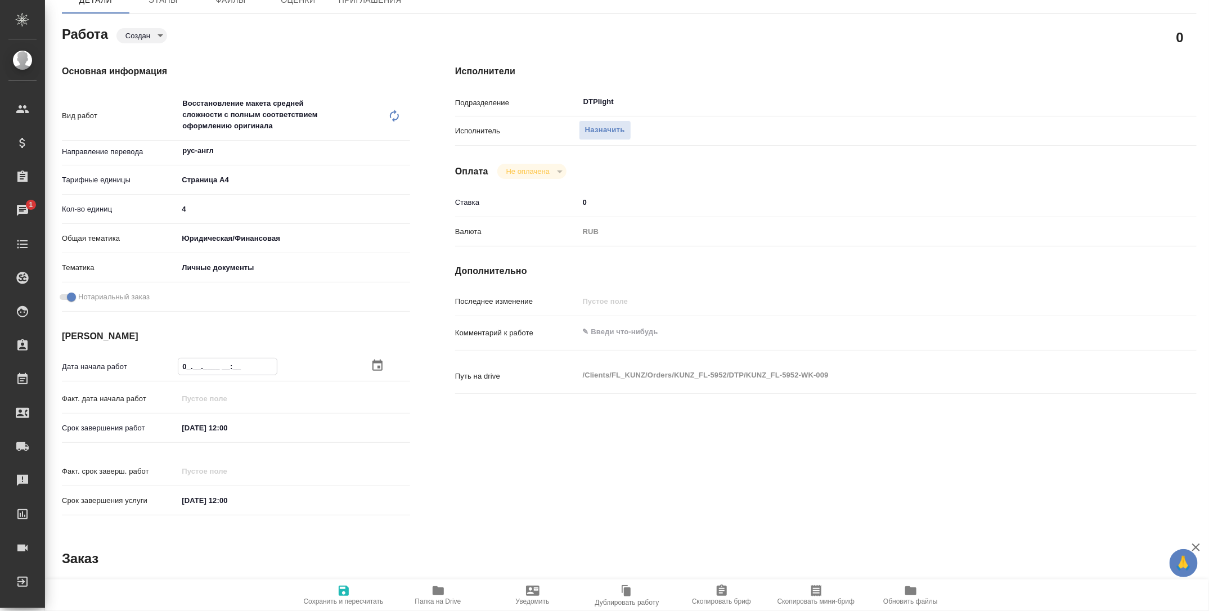
type textarea "x"
type input "03.1_.____ __:__"
type textarea "x"
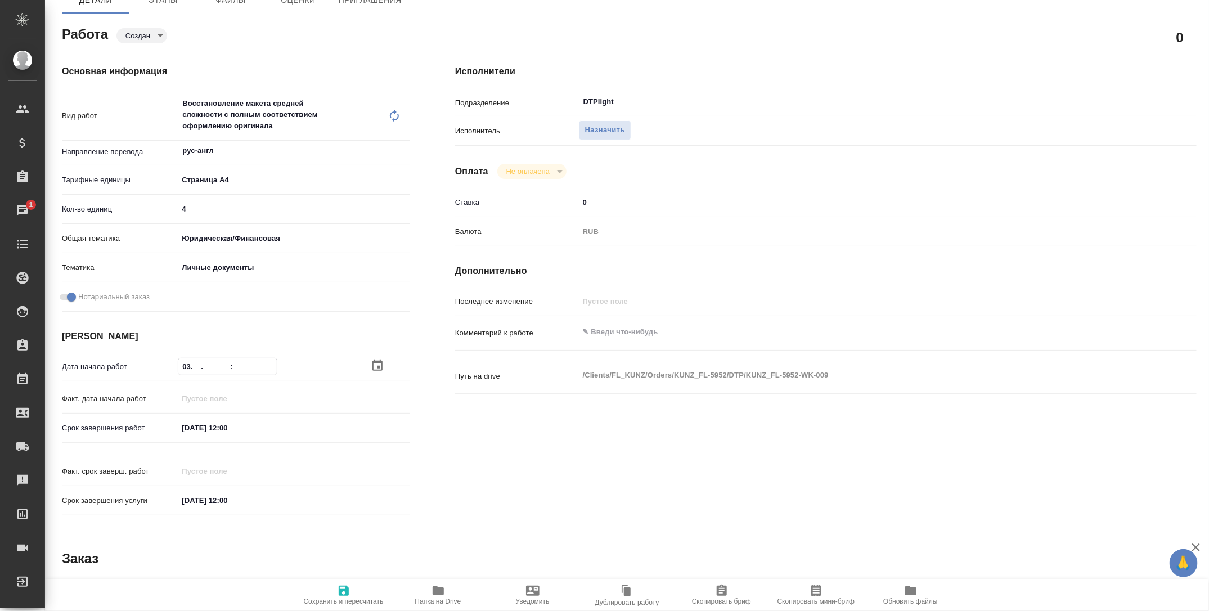
type textarea "x"
type input "03.10.____ __:__"
type textarea "x"
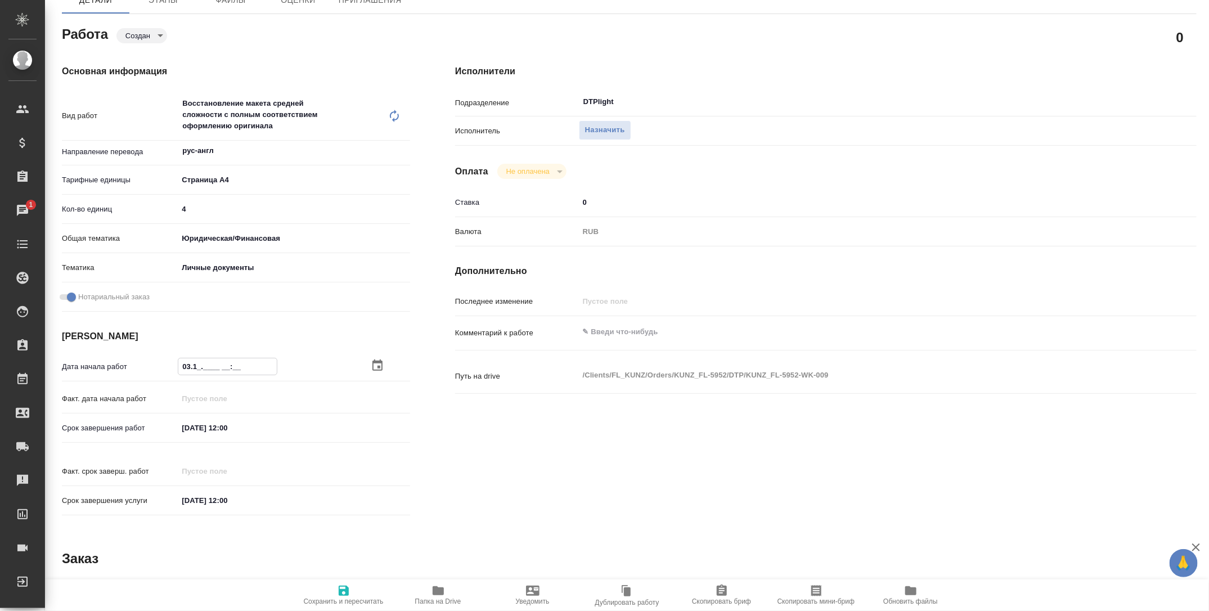
type textarea "x"
type input "03.10.2___ __:__"
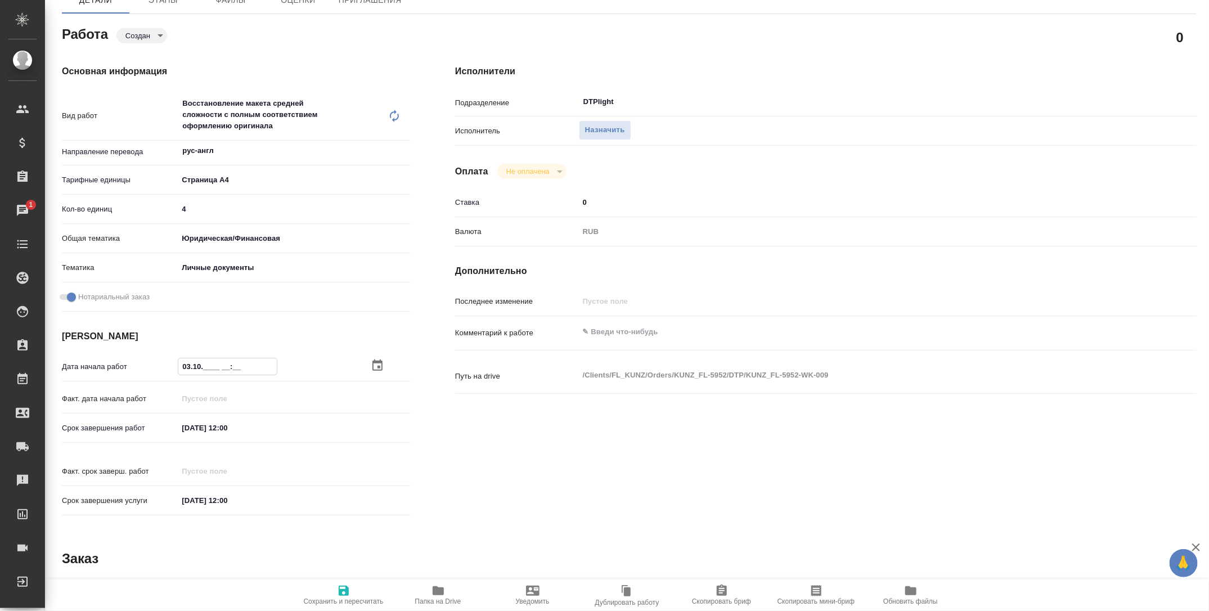
type textarea "x"
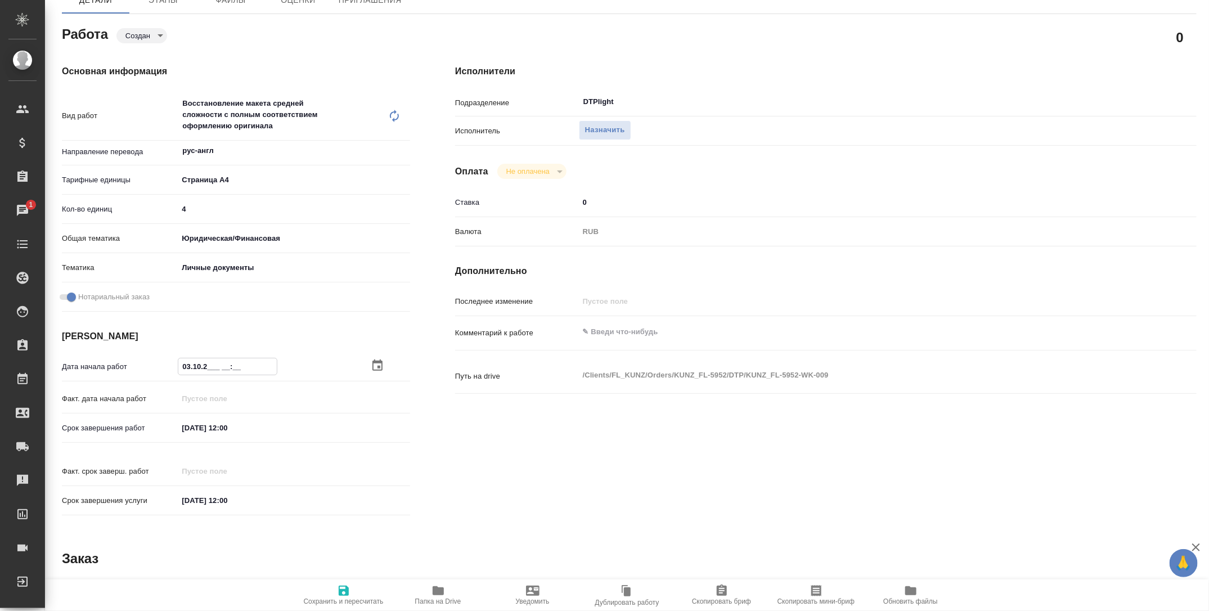
type input "03.10.20__ __:__"
type textarea "x"
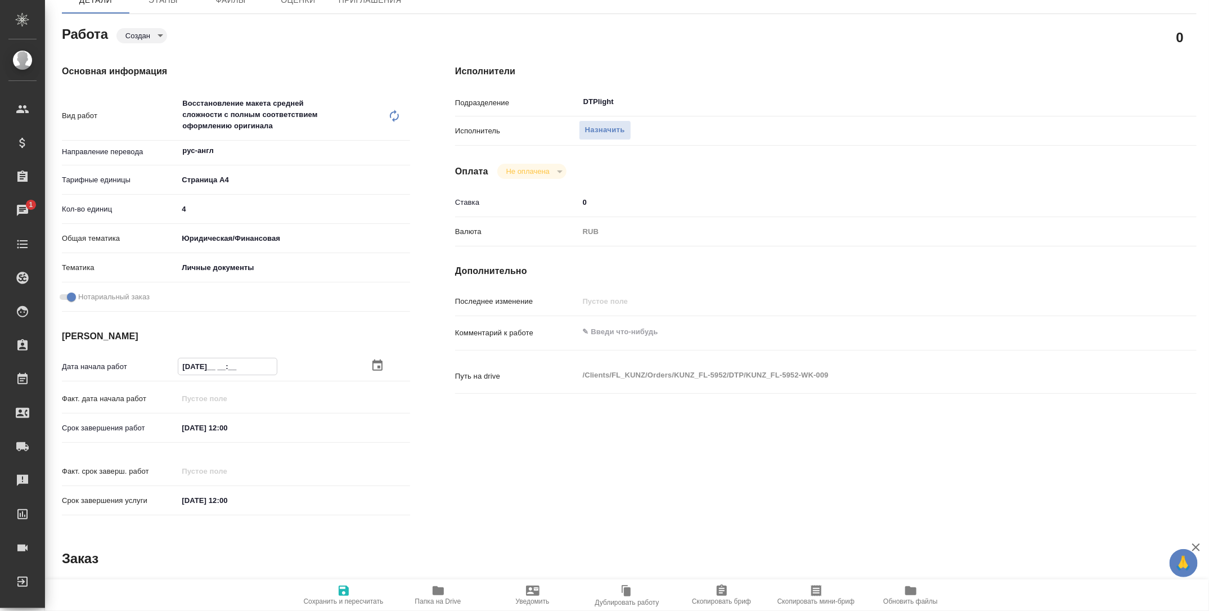
type textarea "x"
type input "03.10.202_ __:__"
type textarea "x"
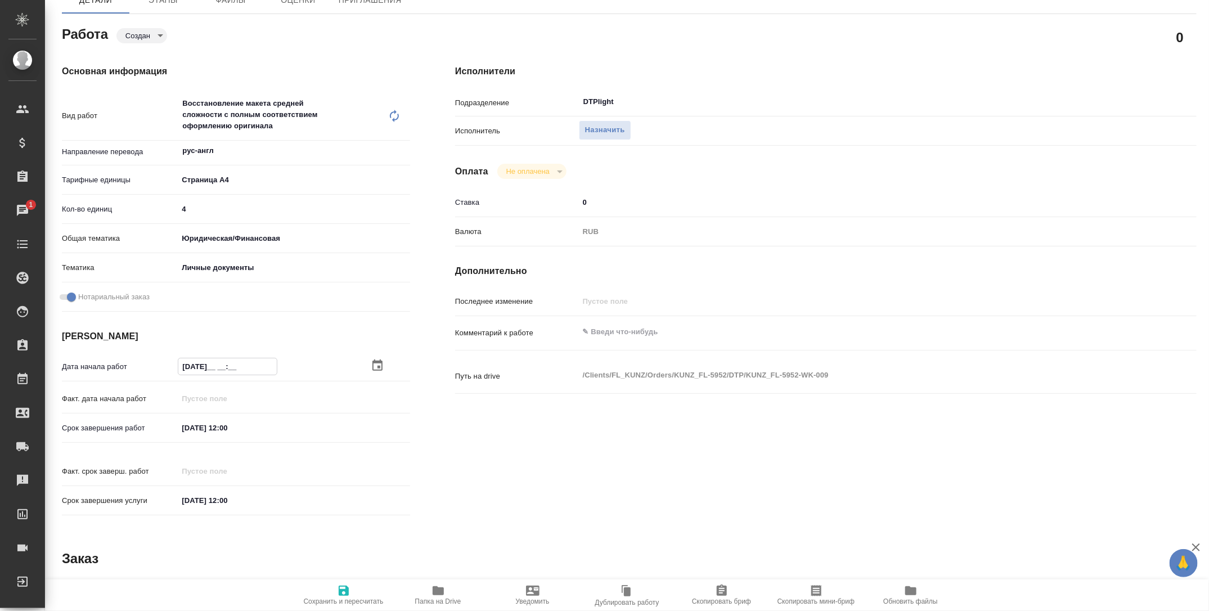
type textarea "x"
type input "03.10.2025 __:__"
type textarea "x"
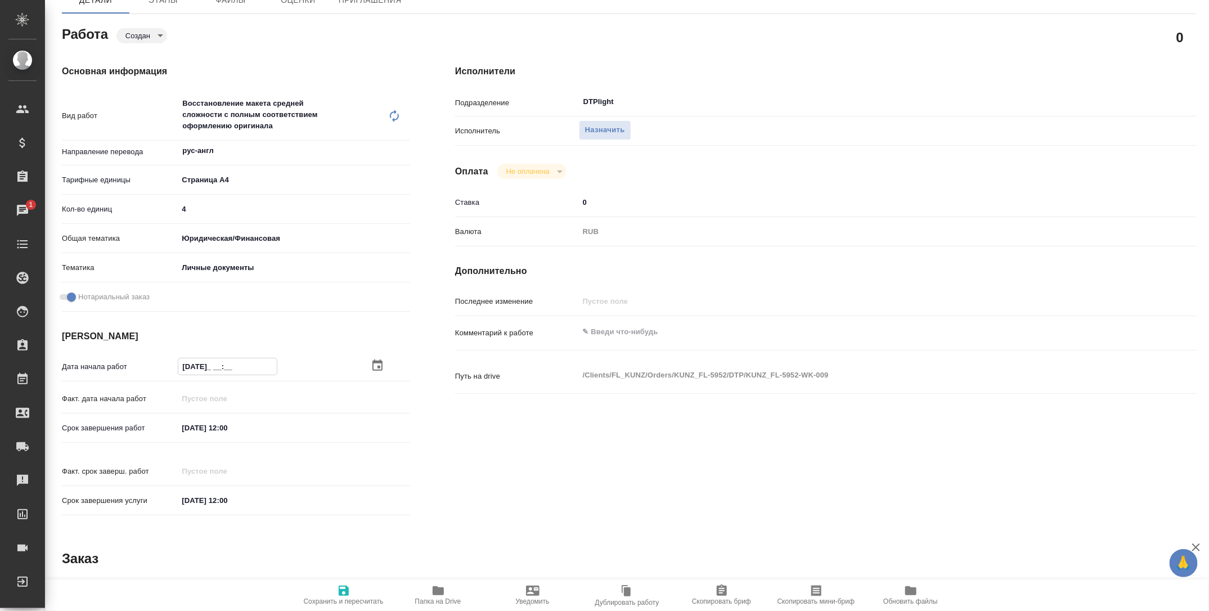
type textarea "x"
type input "03.10.2025 1_:__"
type textarea "x"
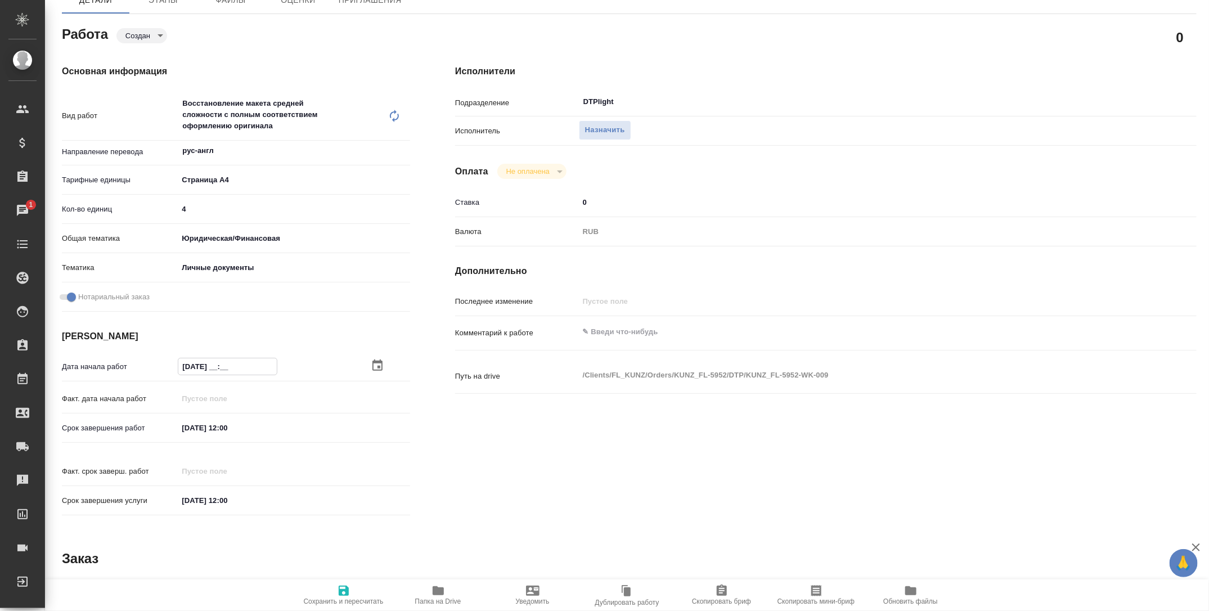
type textarea "x"
type input "03.10.2025 17:__"
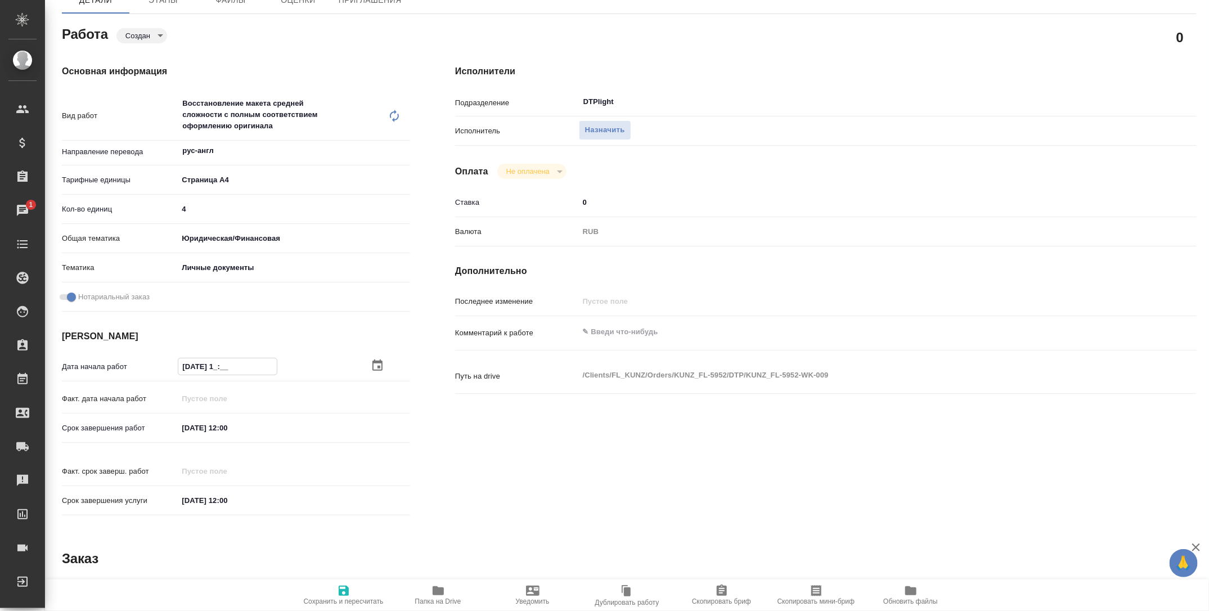
type textarea "x"
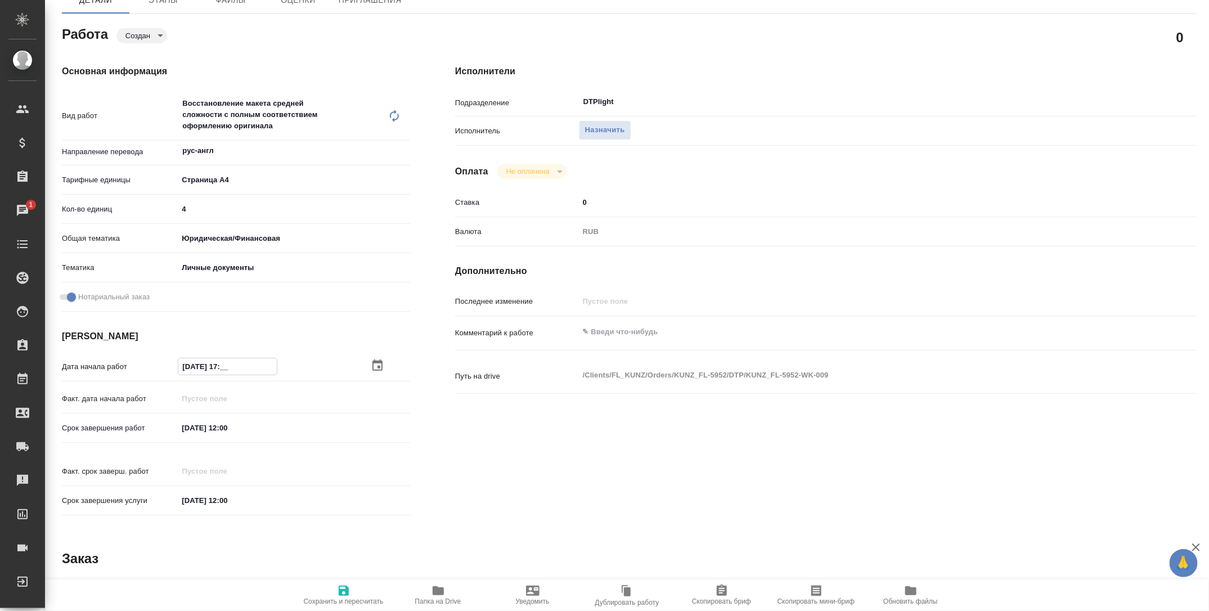
type input "03.10.2025 17:5_"
type textarea "x"
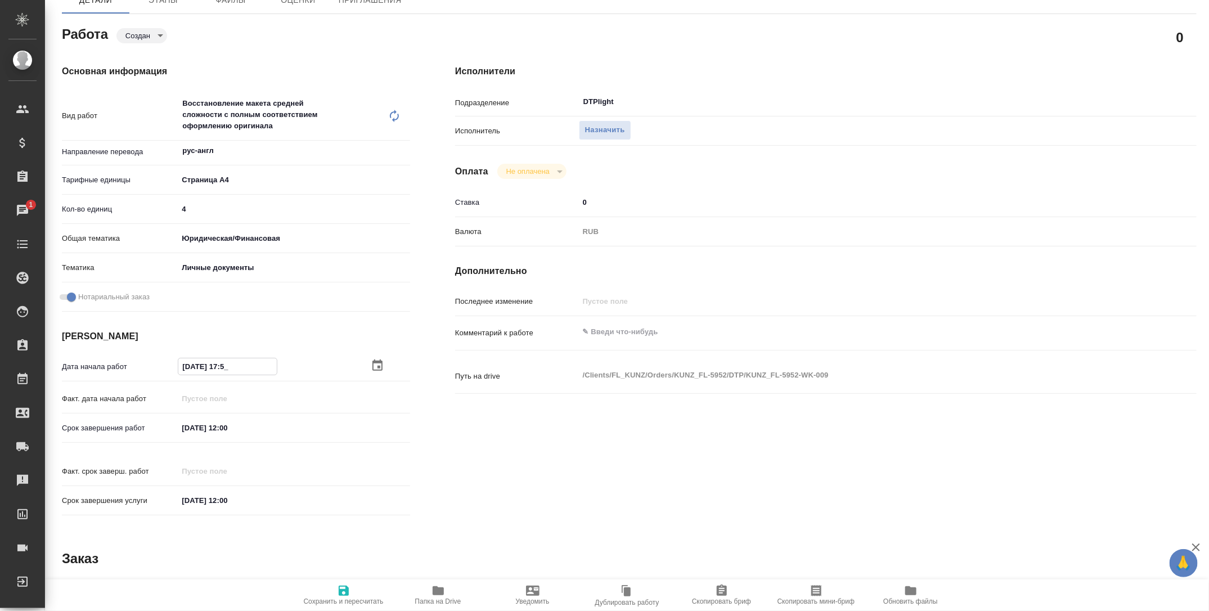
type input "03.10.2025 17:50"
type textarea "x"
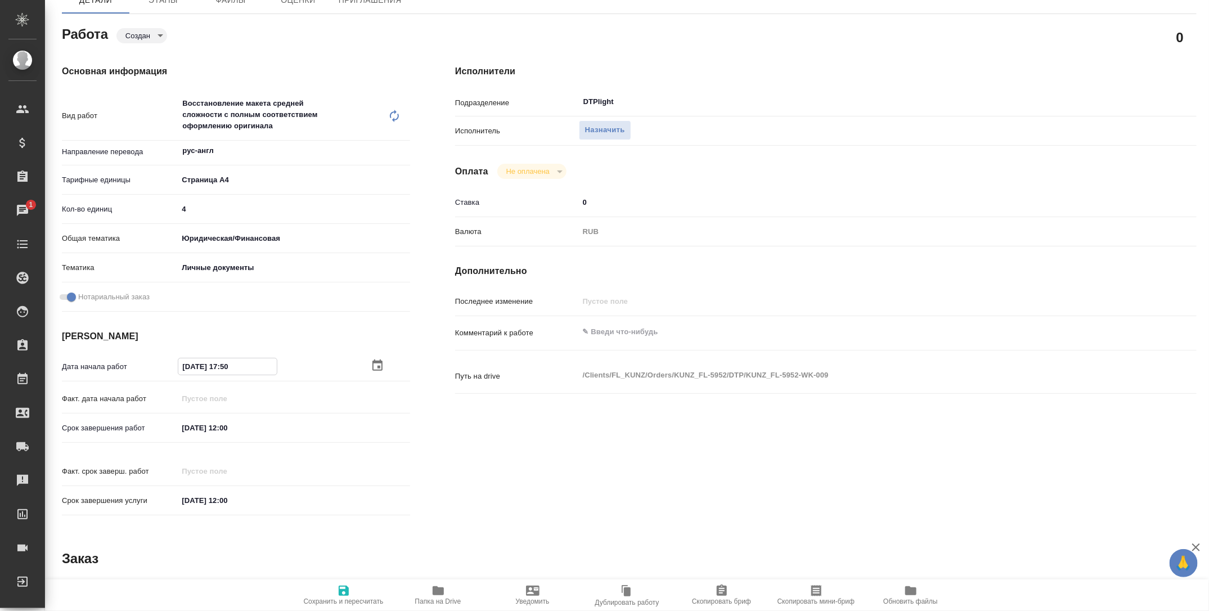
type textarea "x"
type input "03.10.2025 17:50"
click at [230, 423] on input "[DATE] 12:00" at bounding box center [227, 428] width 98 height 16
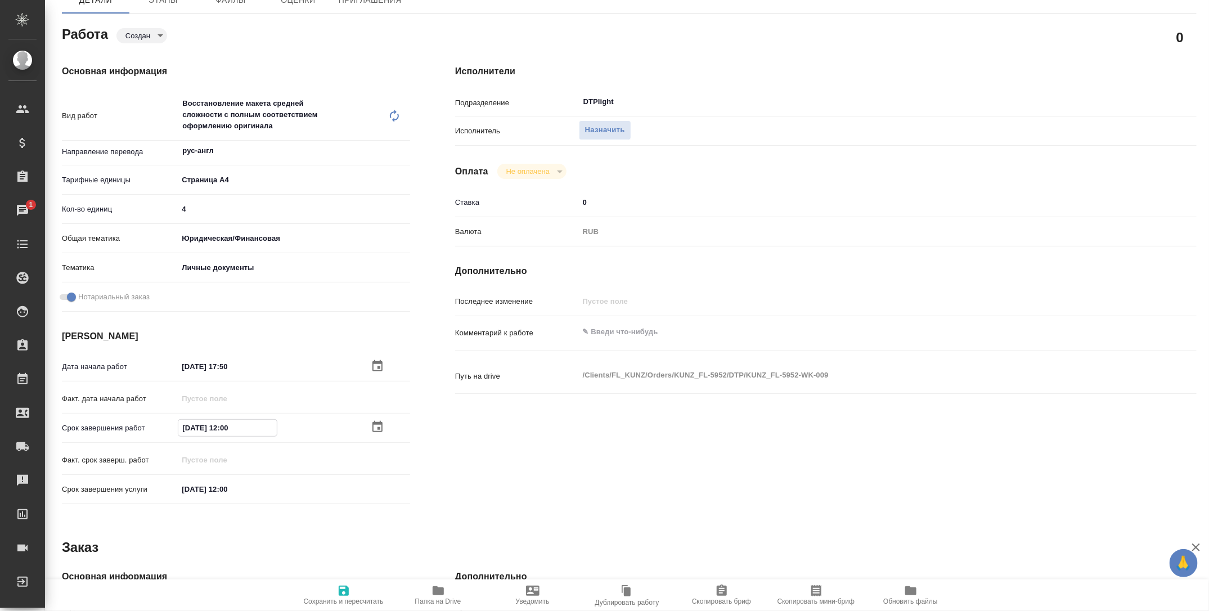
type textarea "x"
type input "0_.__.____ __:__"
type textarea "x"
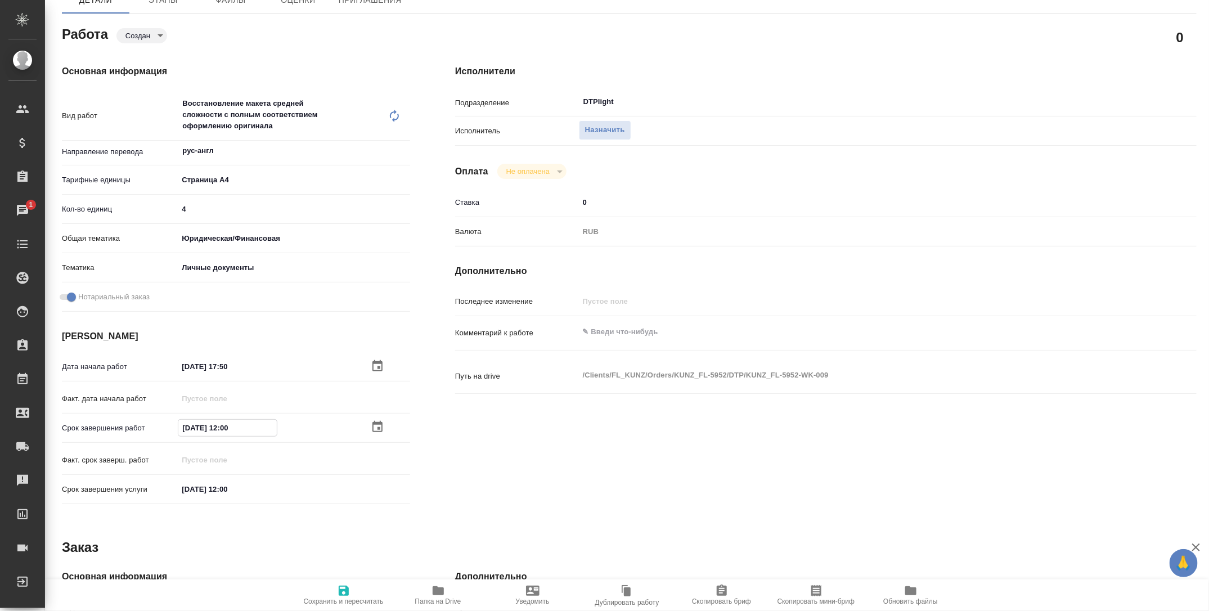
type textarea "x"
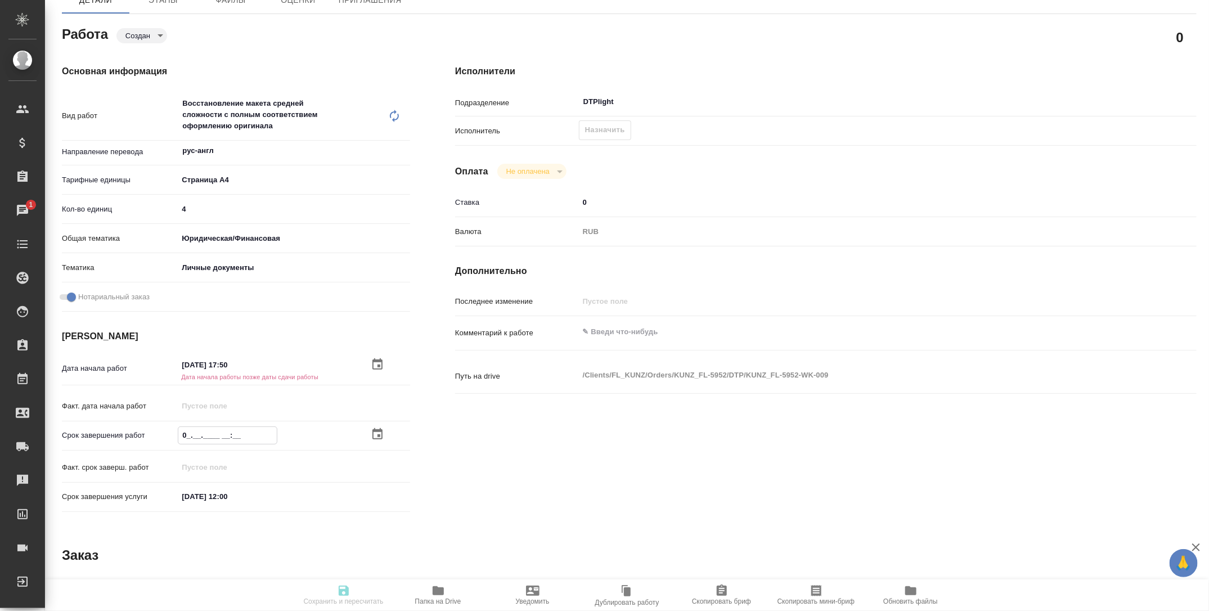
type input "06.__.____ __:__"
type textarea "x"
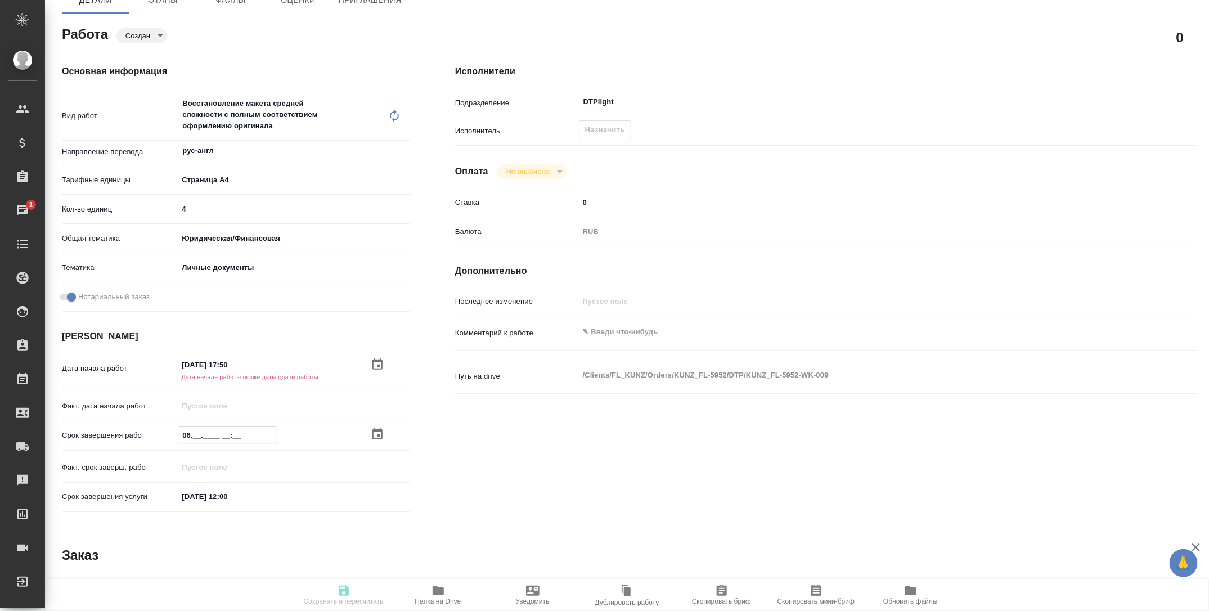
type textarea "x"
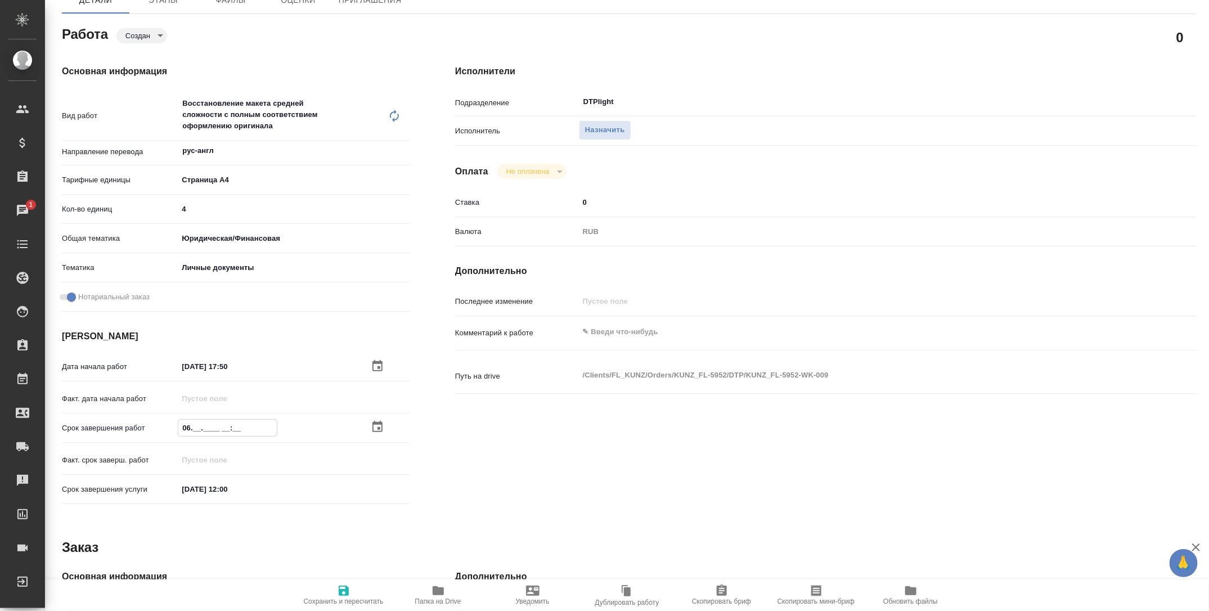
type textarea "x"
type input "06.2_.____ __:__"
type textarea "x"
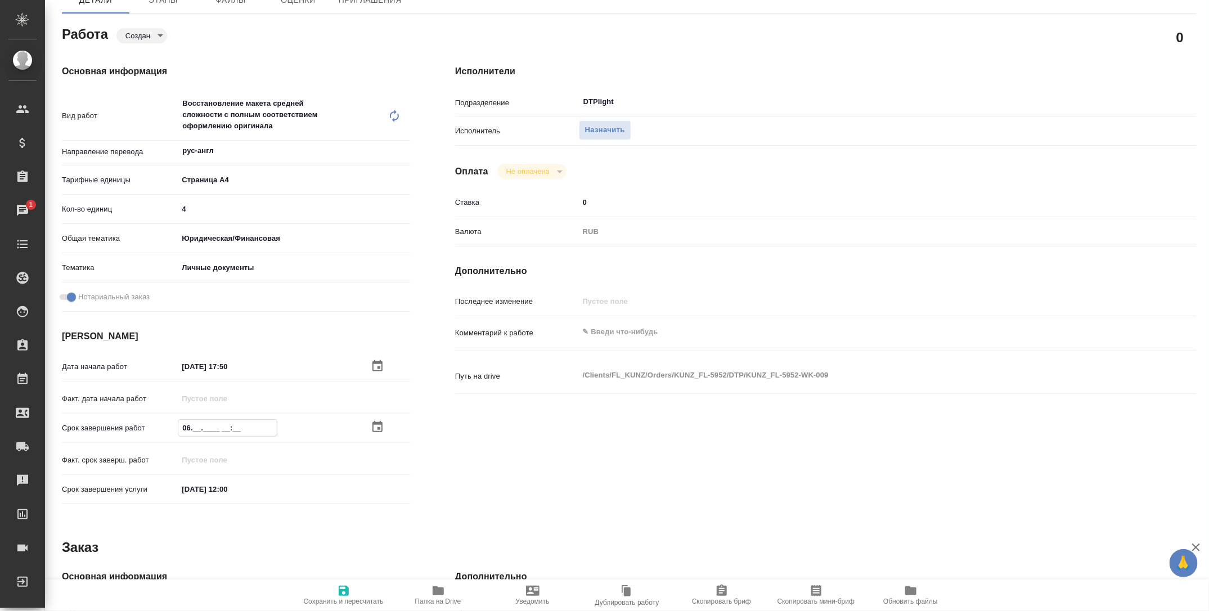
type textarea "x"
type input "06.20.____ __:__"
type textarea "x"
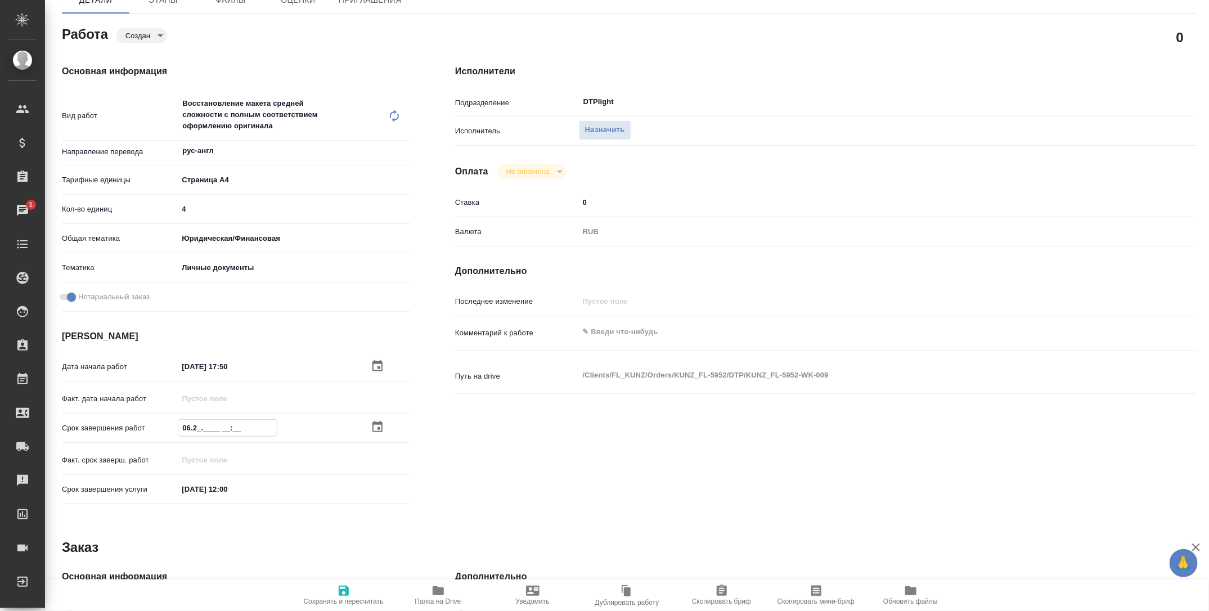
type textarea "x"
type input "06.20.2___ __:__"
type textarea "x"
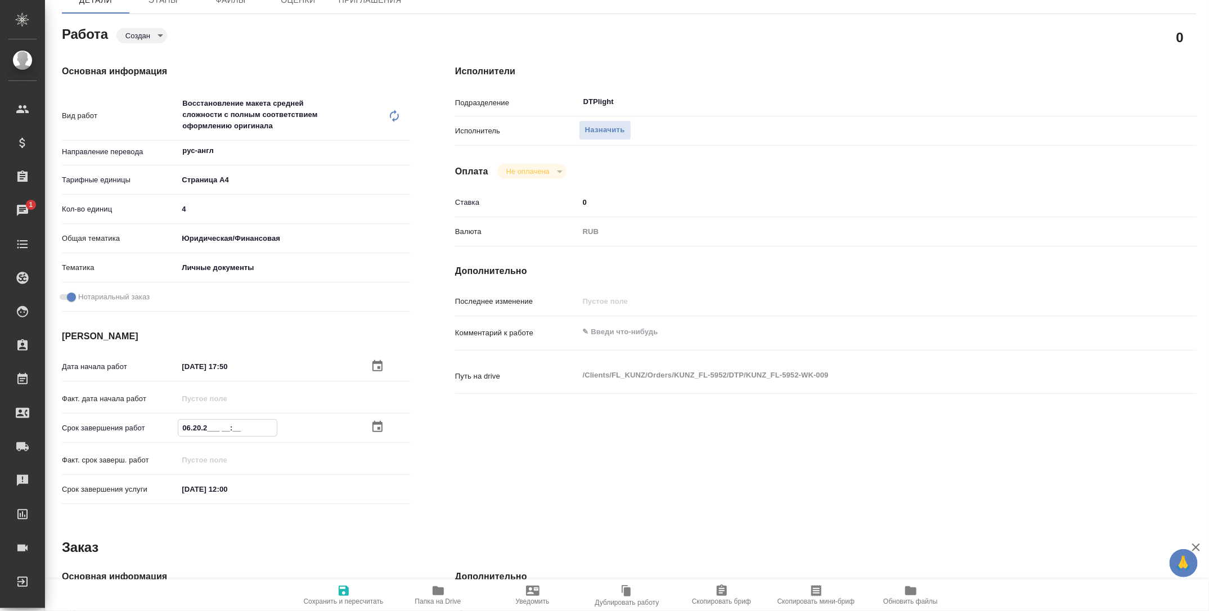
type textarea "x"
type input "06.20.25__ __:__"
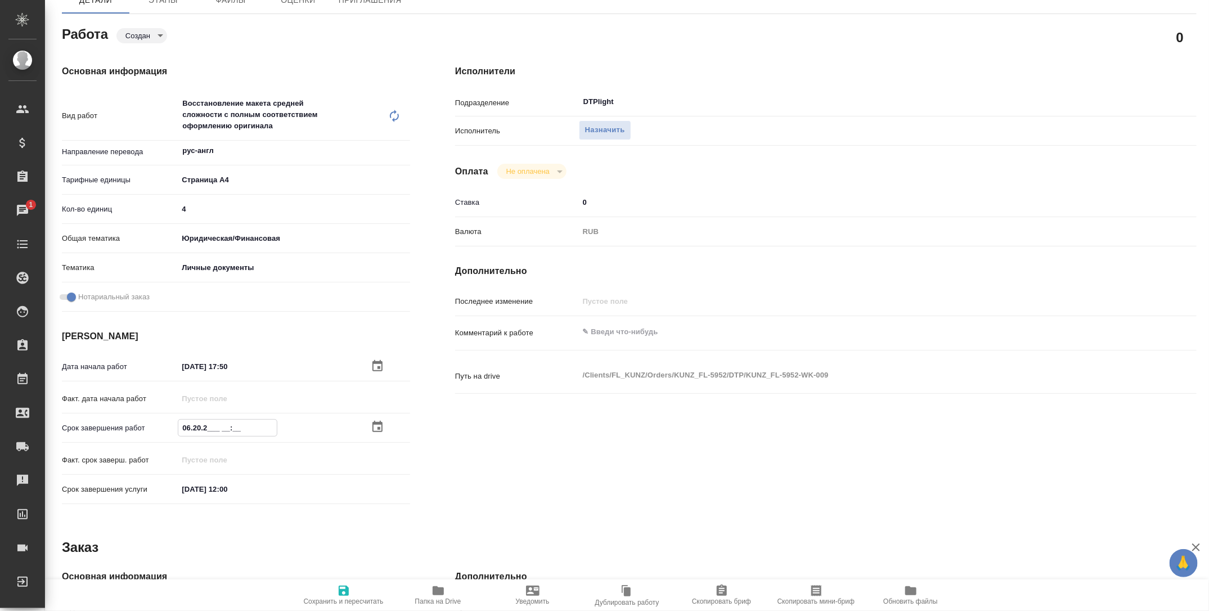
type textarea "x"
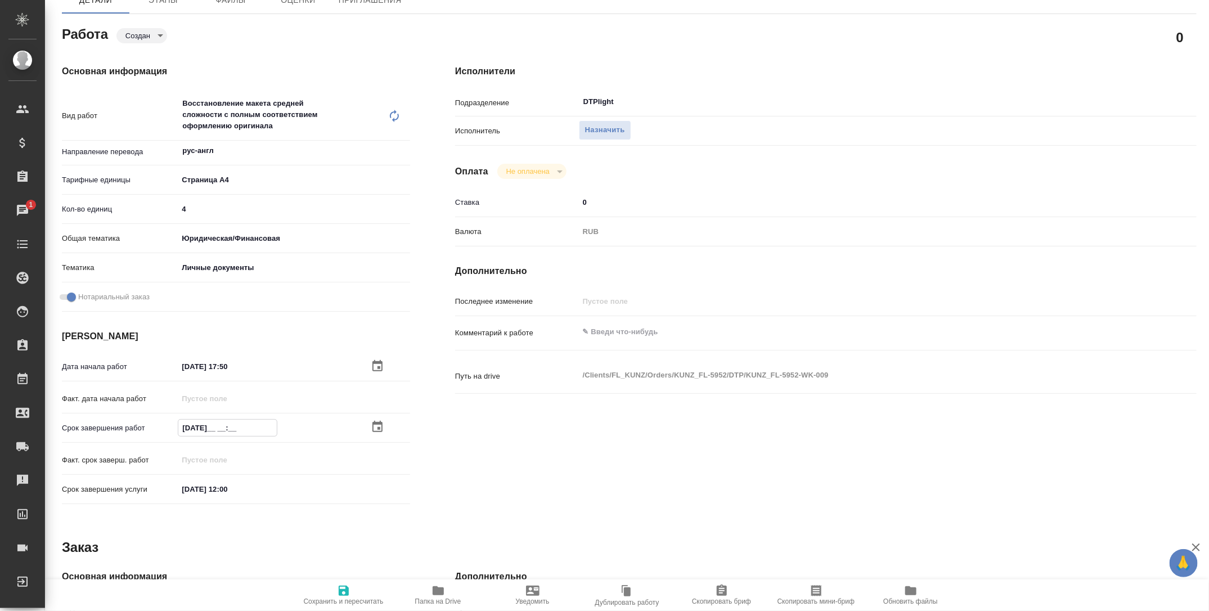
type input "06.20.2___ __:__"
type textarea "x"
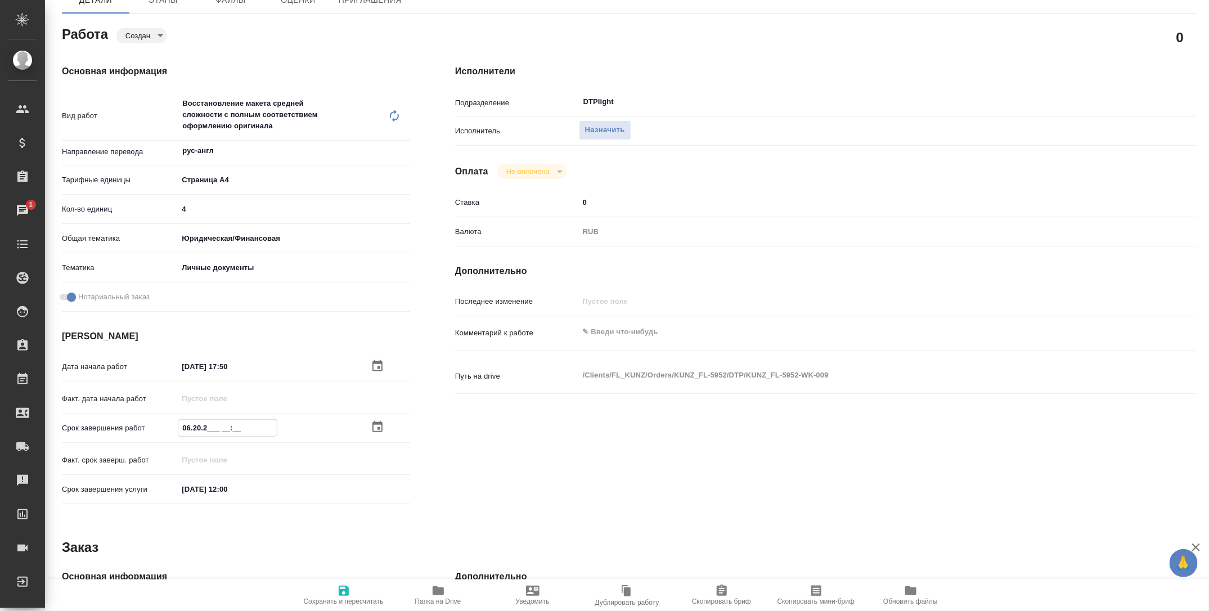
type textarea "x"
type input "06.20.____ __:__"
type textarea "x"
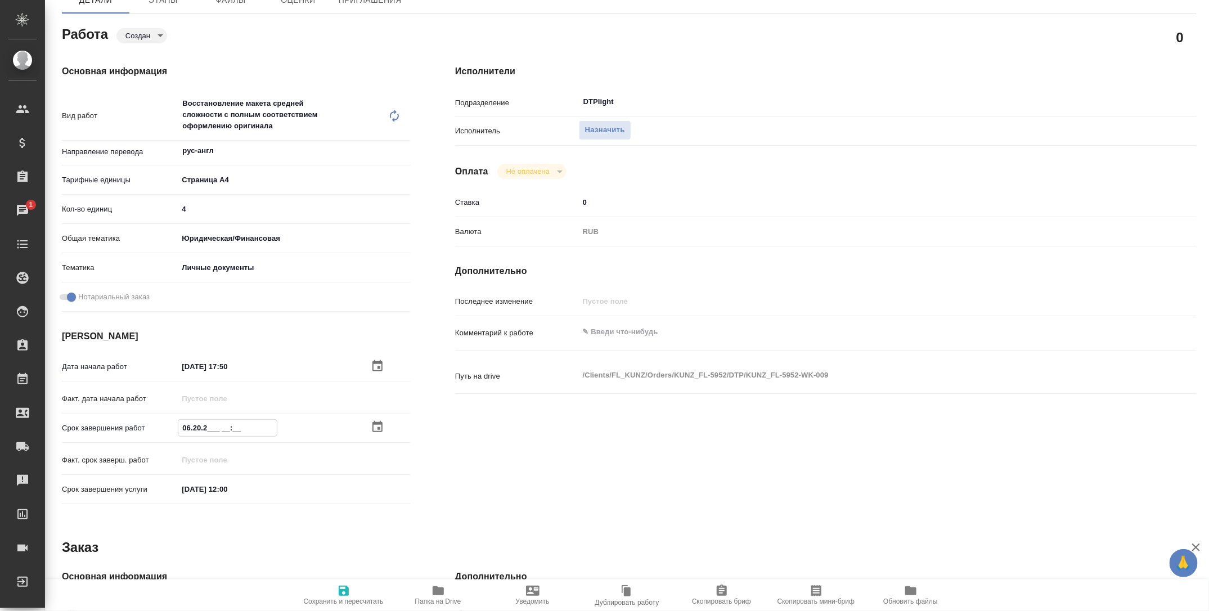
type textarea "x"
type input "06.2_.____ __:__"
type textarea "x"
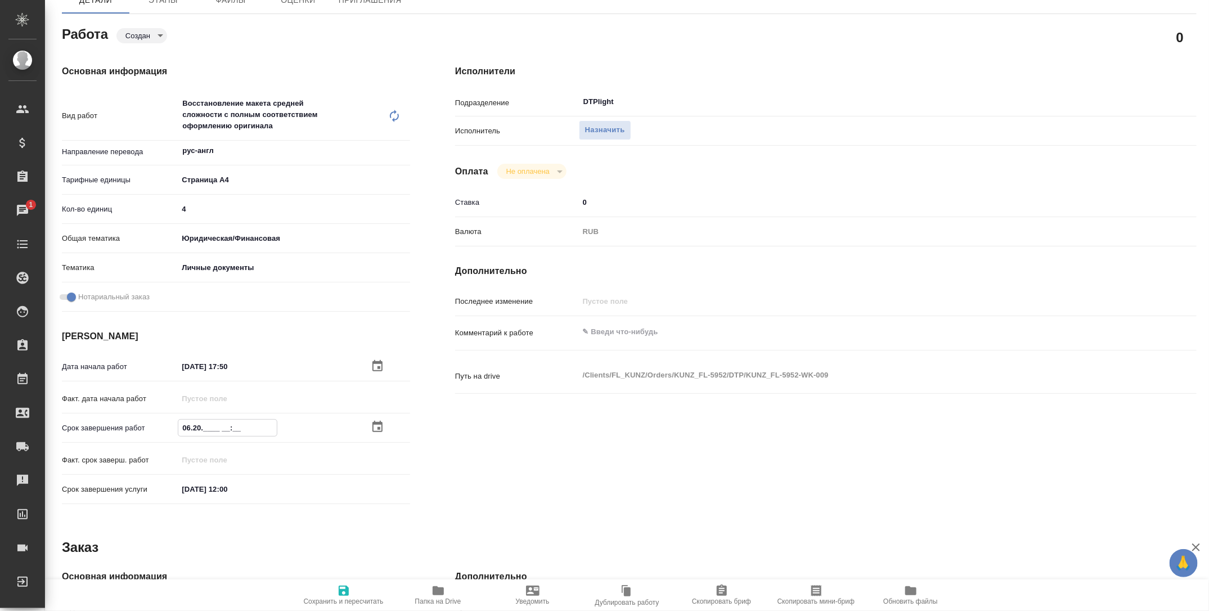
type textarea "x"
type input "06.__.____ __:__"
type textarea "x"
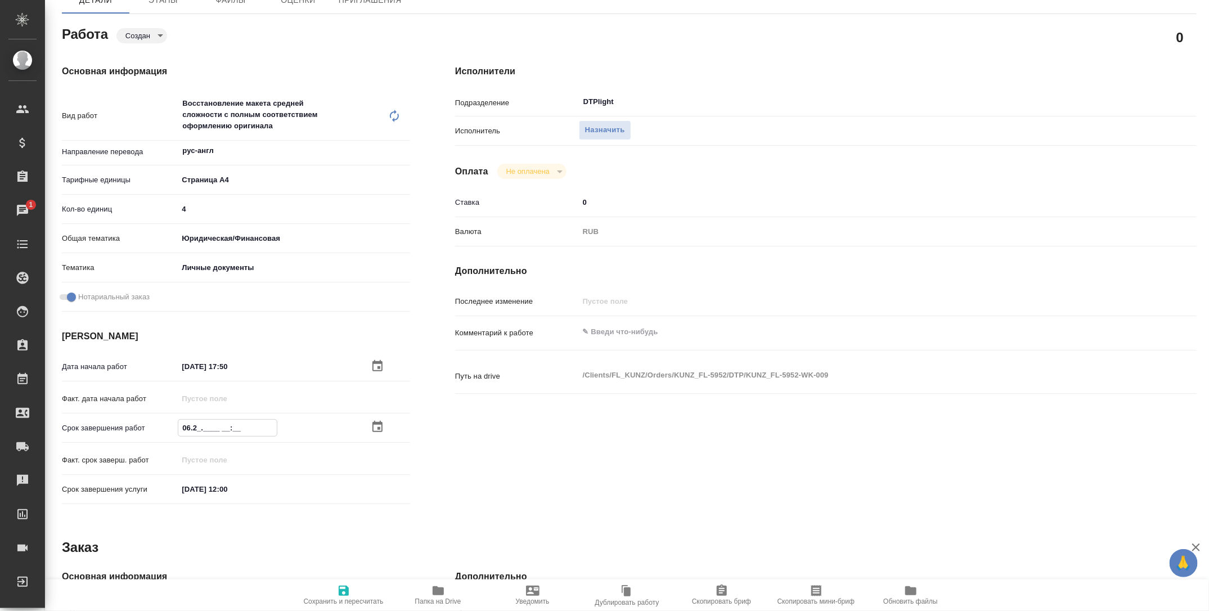
type textarea "x"
type input "06.1_.____ __:__"
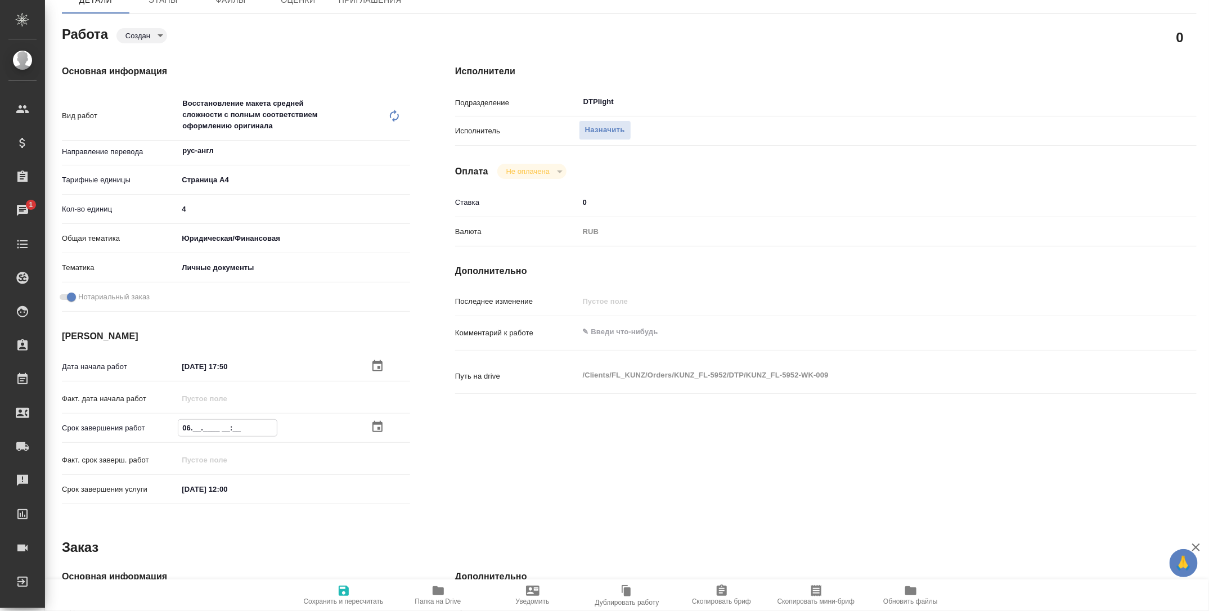
type textarea "x"
click at [684, 330] on textarea at bounding box center [856, 332] width 555 height 19
drag, startPoint x: 248, startPoint y: 429, endPoint x: 102, endPoint y: 429, distance: 145.7
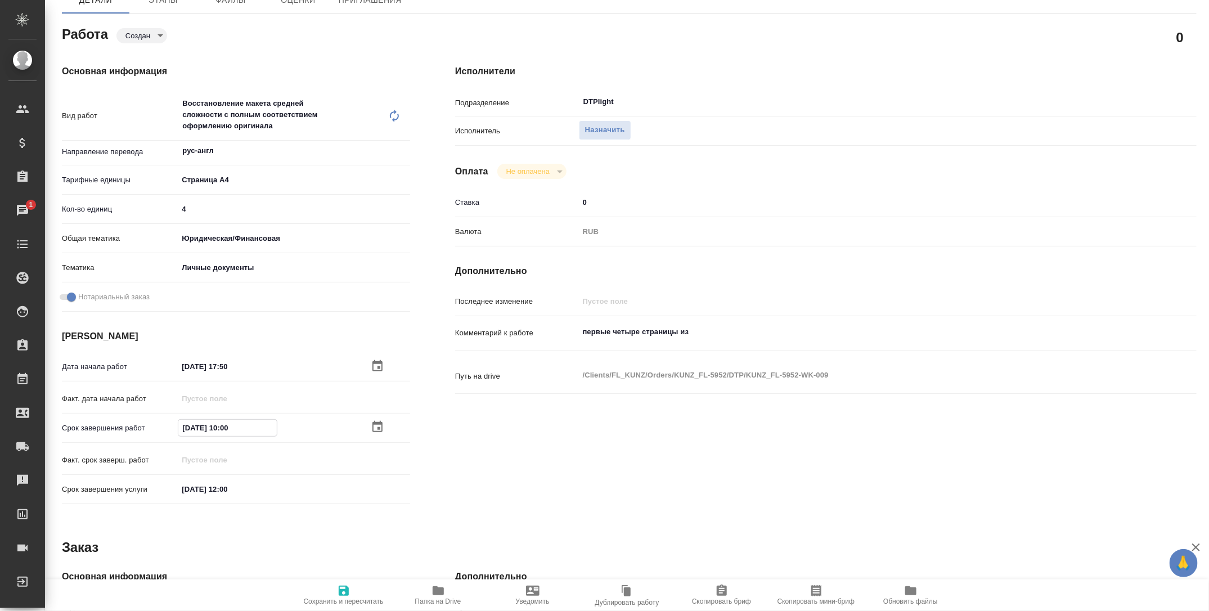
click at [102, 429] on div "Срок завершения работ 06.10.2025 10:00" at bounding box center [236, 428] width 348 height 20
click at [700, 335] on textarea "первые четыре страницы из" at bounding box center [856, 332] width 555 height 19
drag, startPoint x: 640, startPoint y: 335, endPoint x: 614, endPoint y: 334, distance: 26.4
click at [614, 334] on textarea "первые четыре страницы из ддо" at bounding box center [856, 332] width 555 height 19
click at [335, 598] on span "Сохранить и пересчитать" at bounding box center [344, 601] width 80 height 8
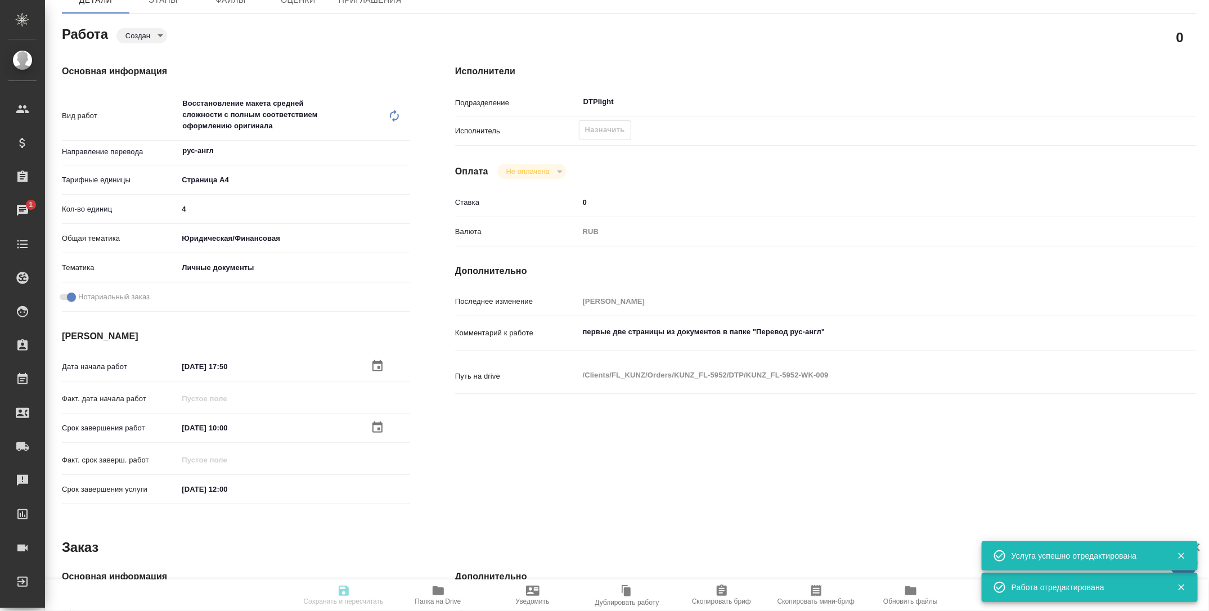
scroll to position [0, 0]
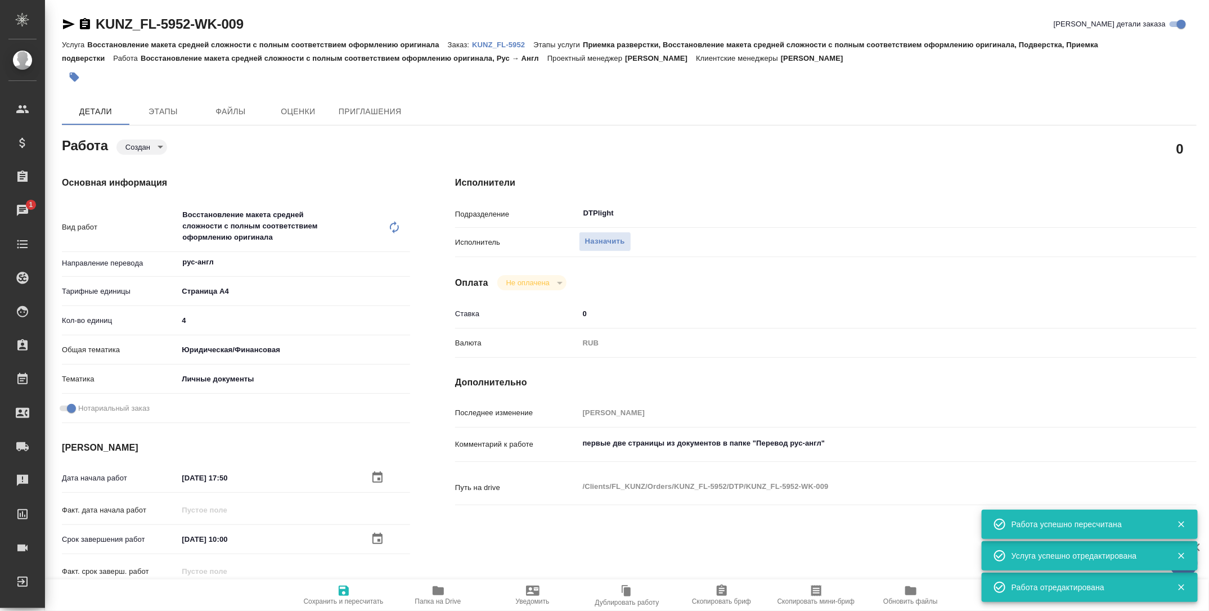
click at [150, 149] on body "🙏 .cls-1 fill:#fff; AWATERA Tarabanovskaya Anastasia Клиенты Спецификации Заказ…" at bounding box center [604, 305] width 1209 height 611
click at [155, 173] on li "Подбор" at bounding box center [154, 165] width 74 height 19
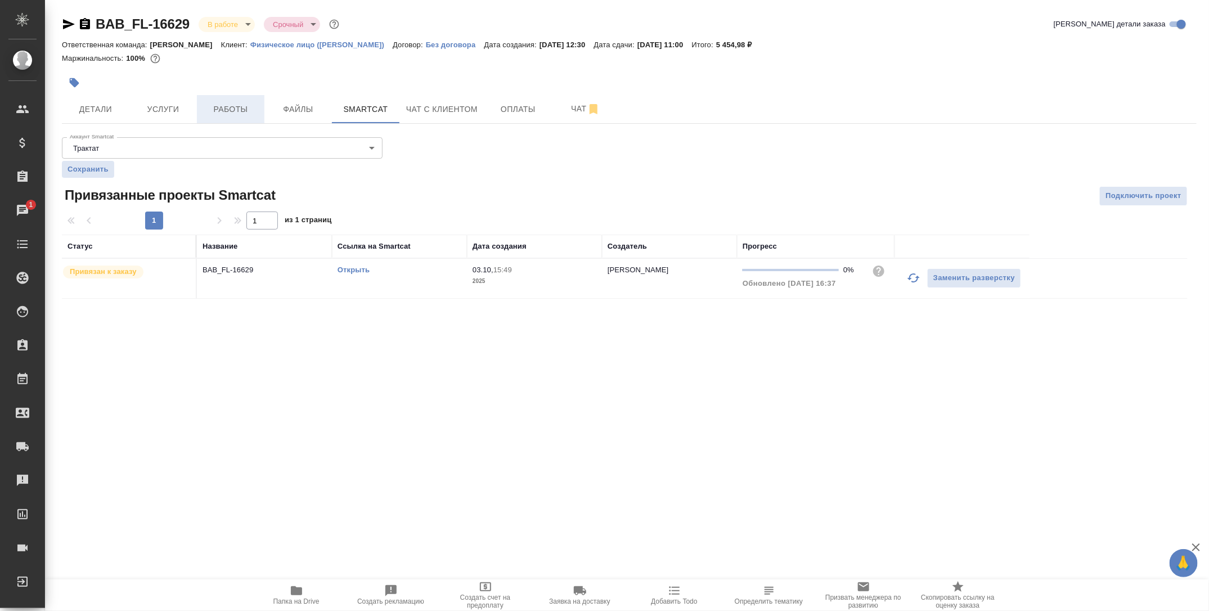
click at [233, 100] on button "Работы" at bounding box center [231, 109] width 68 height 28
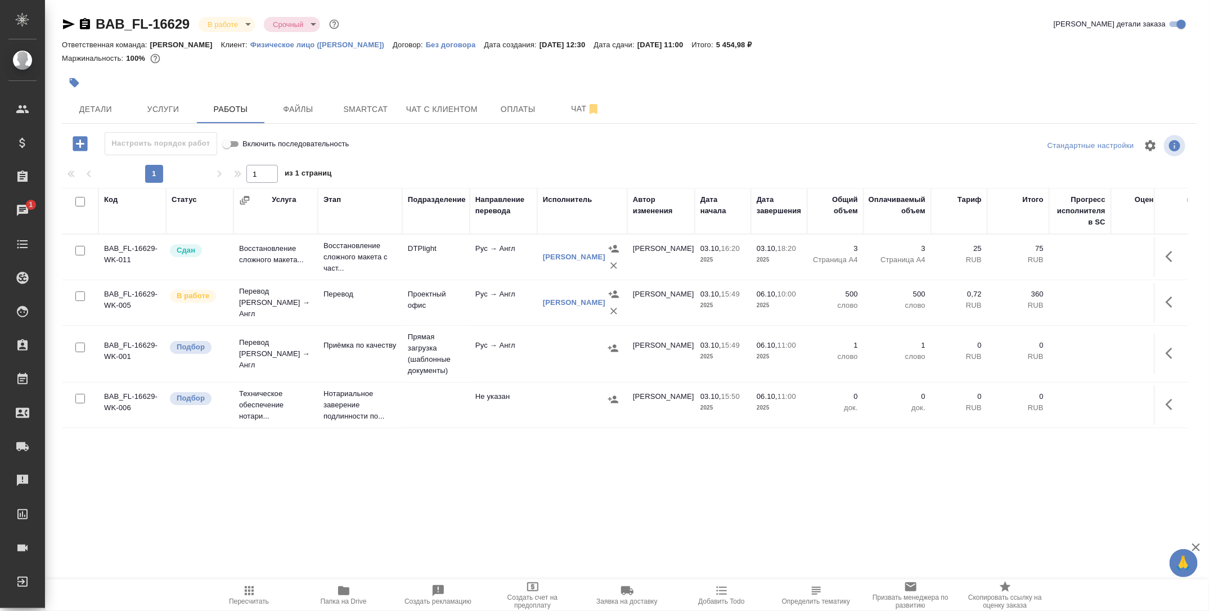
click at [585, 93] on div at bounding box center [440, 82] width 757 height 25
click at [588, 105] on span "Чат" at bounding box center [586, 109] width 54 height 14
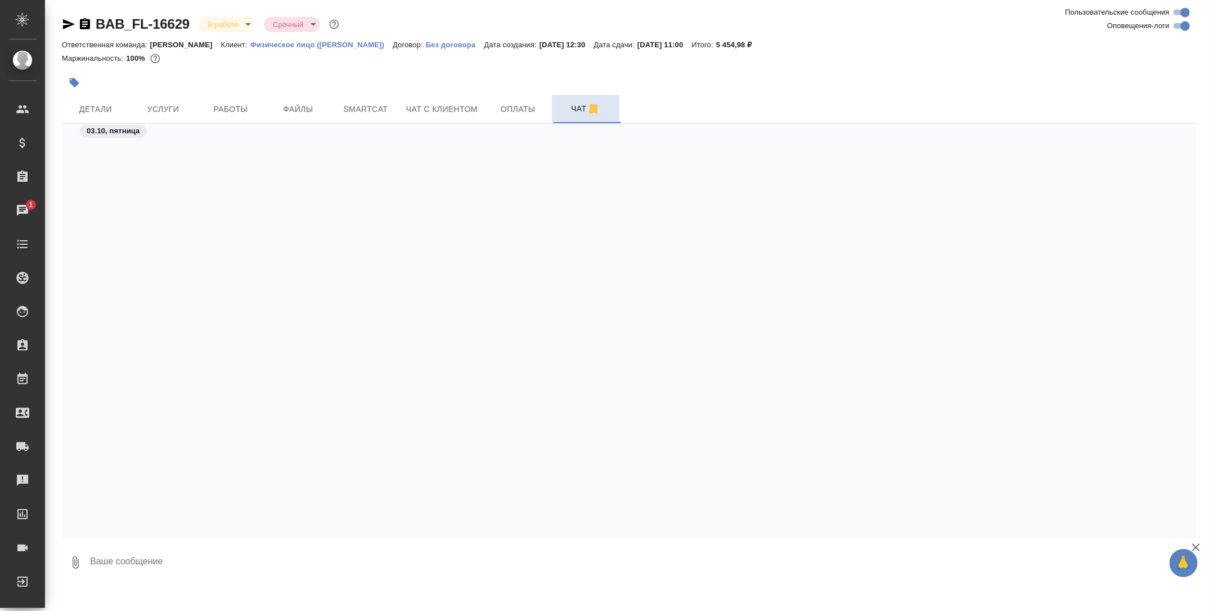
scroll to position [2323, 0]
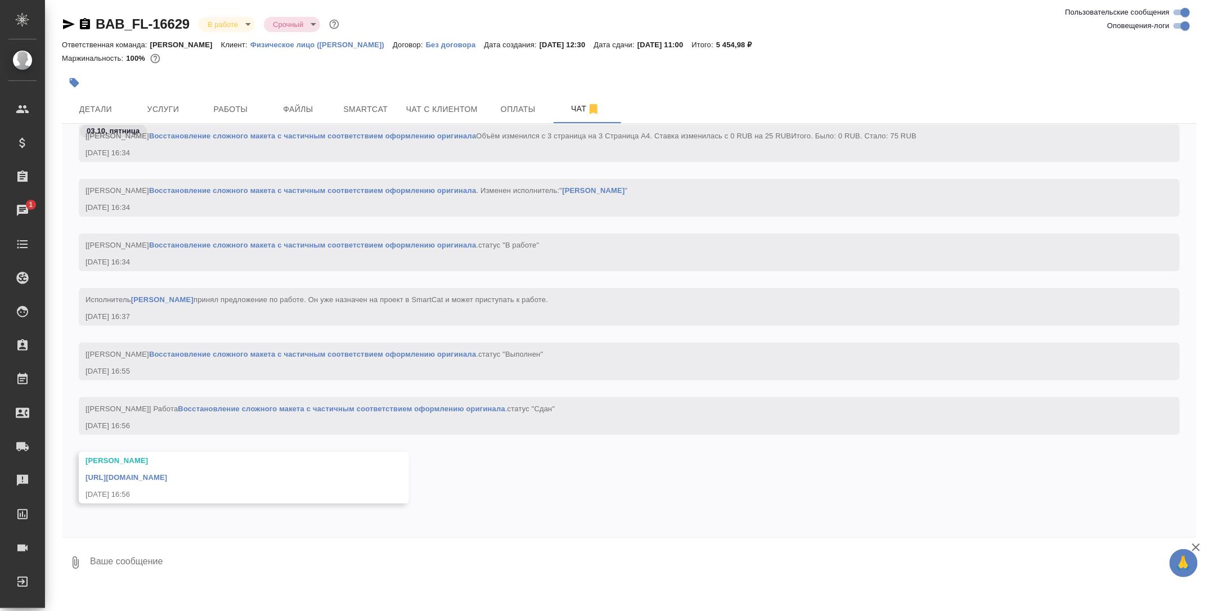
click at [167, 476] on link "https://drive.awatera.com/apps/files/?dir=/Shares/FL_BAB/Orders/BAB_FL-16629/DT…" at bounding box center [127, 477] width 82 height 8
click at [377, 107] on span "Smartcat" at bounding box center [366, 109] width 54 height 14
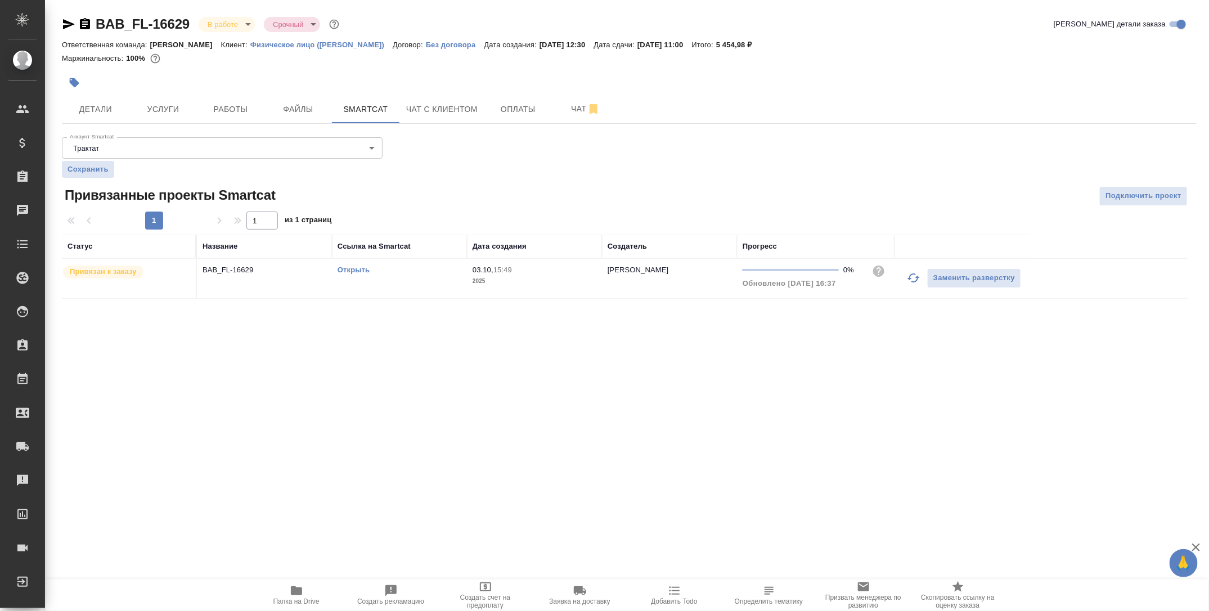
click at [348, 268] on link "Открыть" at bounding box center [354, 270] width 32 height 8
click at [214, 114] on span "Работы" at bounding box center [231, 109] width 54 height 14
